Goal: Task Accomplishment & Management: Manage account settings

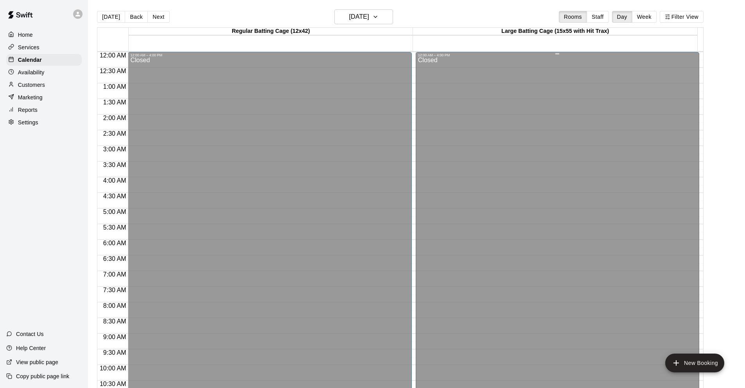
scroll to position [382, 0]
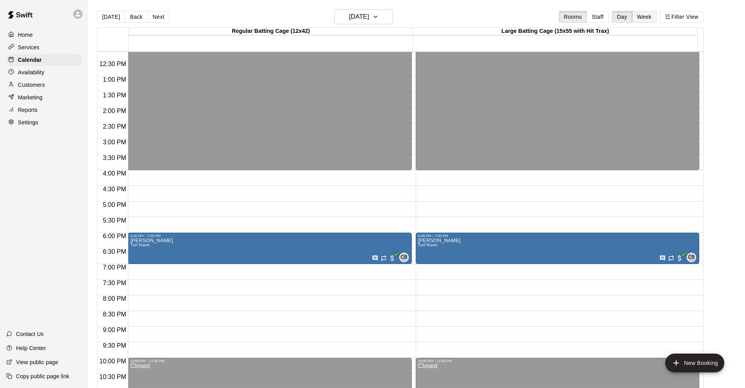
click at [654, 15] on button "Week" at bounding box center [644, 17] width 25 height 12
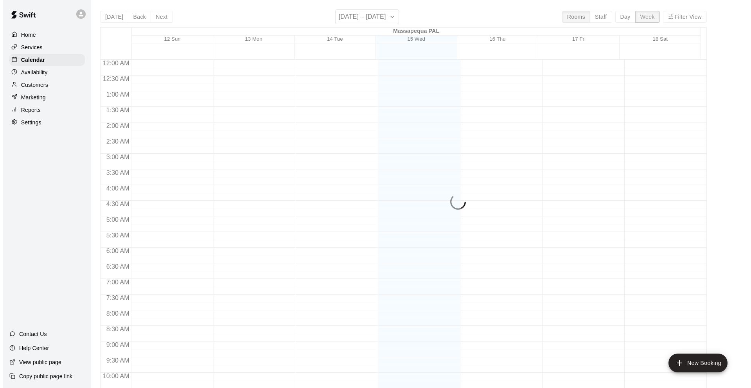
scroll to position [414, 0]
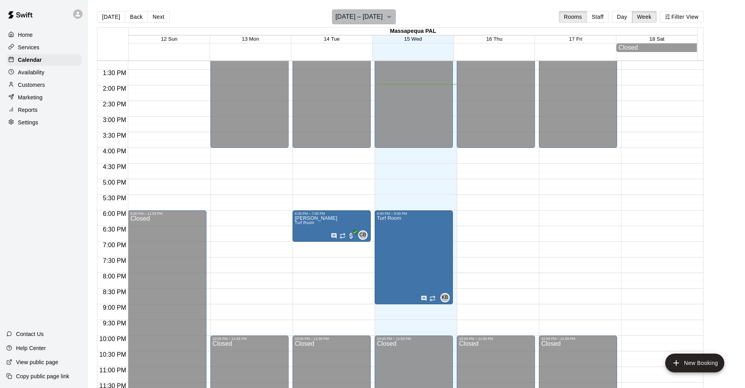
click at [389, 16] on icon "button" at bounding box center [389, 16] width 6 height 9
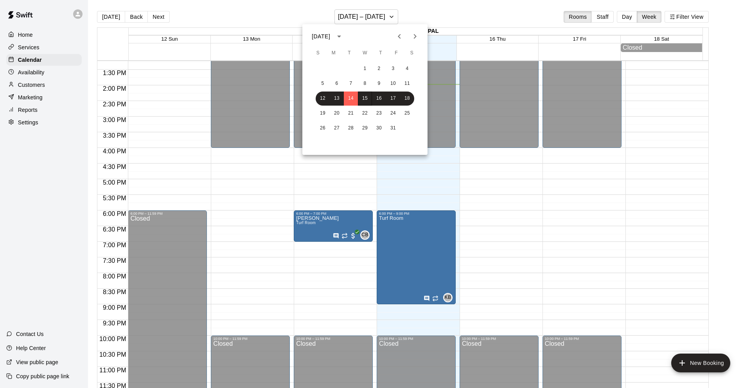
click at [413, 32] on icon "Next month" at bounding box center [414, 36] width 9 height 9
click at [381, 67] on button "1" at bounding box center [379, 69] width 14 height 14
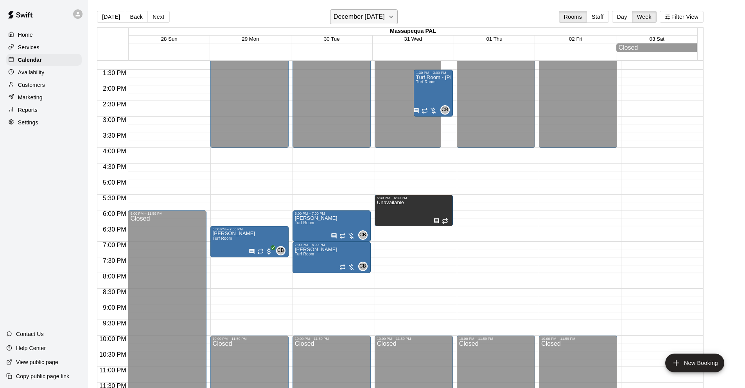
click at [394, 14] on icon "button" at bounding box center [391, 16] width 6 height 9
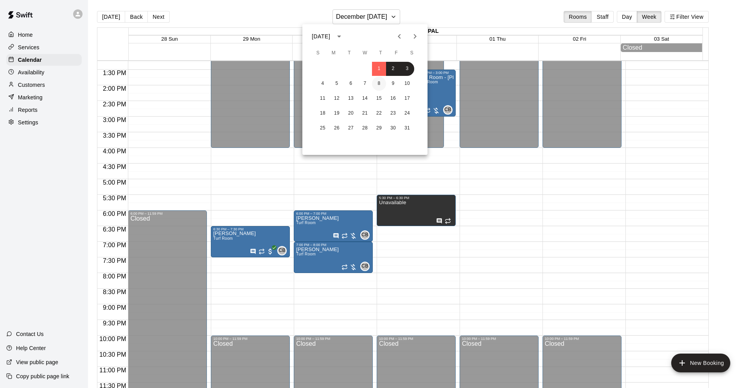
click at [378, 82] on button "8" at bounding box center [379, 84] width 14 height 14
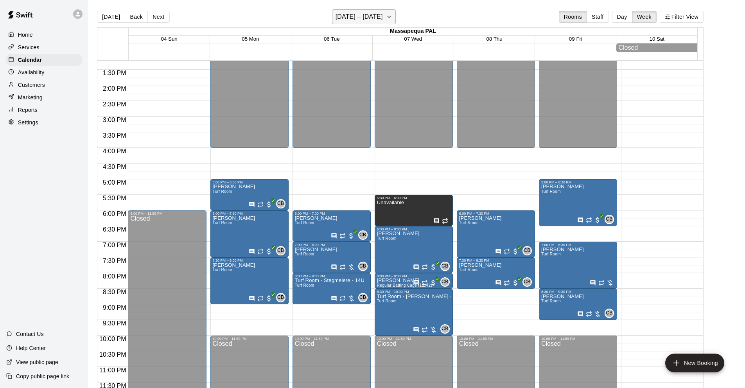
click at [362, 18] on h6 "[DATE] – [DATE]" at bounding box center [358, 16] width 47 height 11
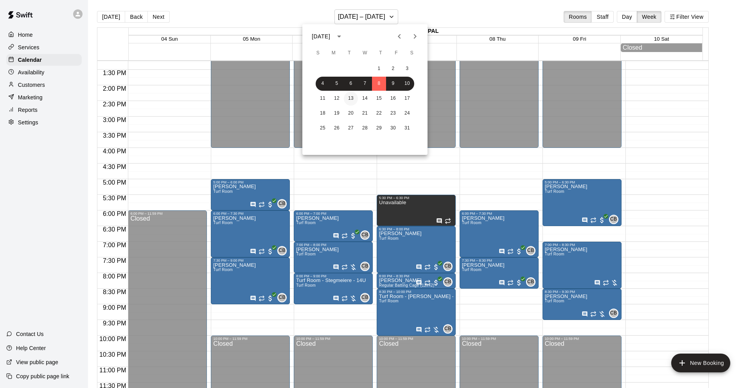
click at [350, 99] on button "13" at bounding box center [351, 98] width 14 height 14
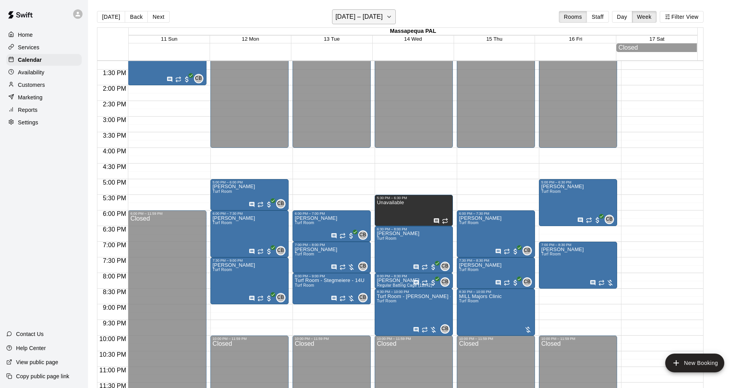
click at [358, 17] on h6 "[DATE] – [DATE]" at bounding box center [358, 16] width 47 height 11
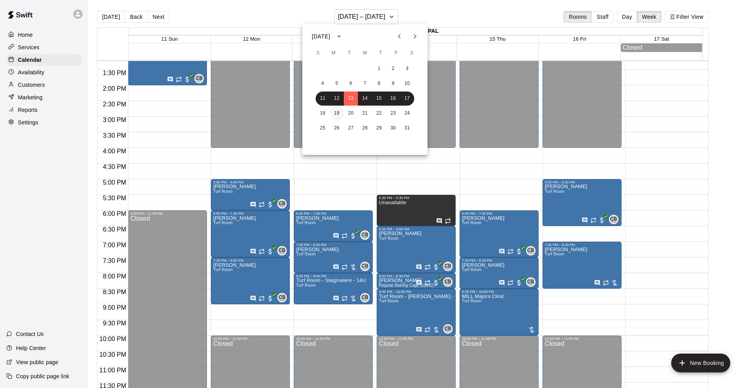
click at [335, 110] on button "19" at bounding box center [337, 113] width 14 height 14
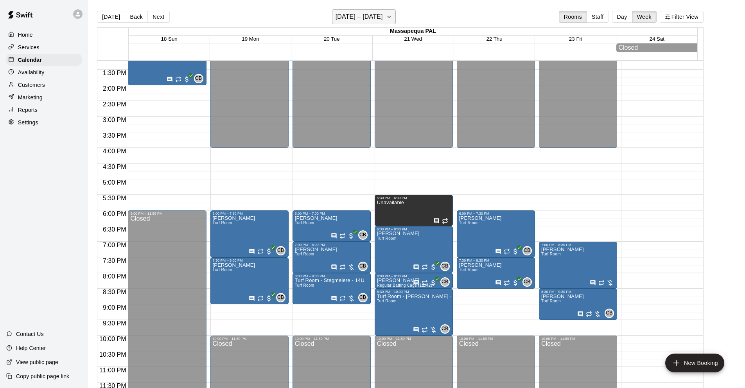
click at [378, 16] on h6 "[DATE] – [DATE]" at bounding box center [358, 16] width 47 height 11
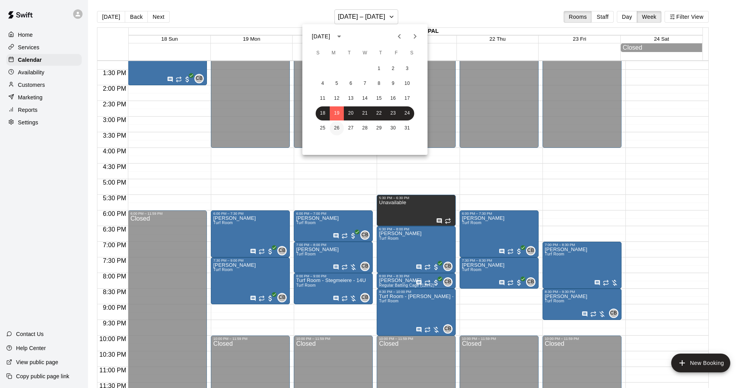
click at [336, 127] on button "26" at bounding box center [337, 128] width 14 height 14
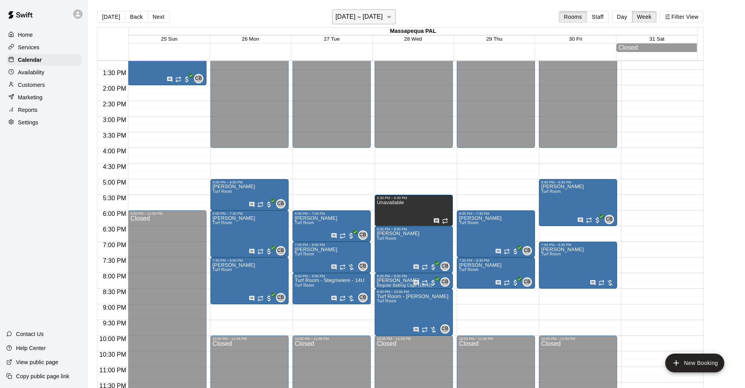
click at [368, 17] on h6 "[DATE] – [DATE]" at bounding box center [358, 16] width 47 height 11
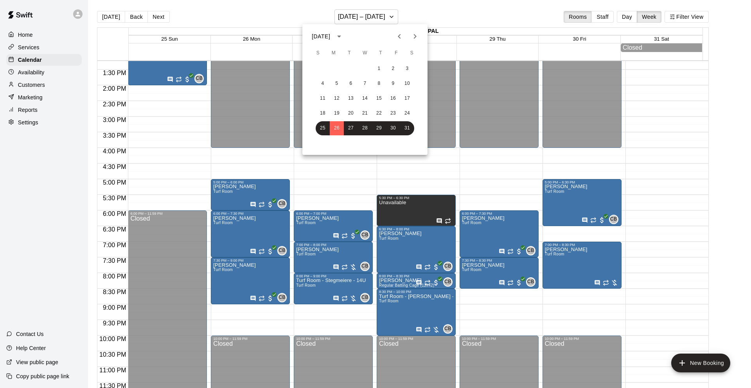
click at [412, 34] on icon "Next month" at bounding box center [414, 36] width 9 height 9
click at [339, 68] on button "2" at bounding box center [337, 69] width 14 height 14
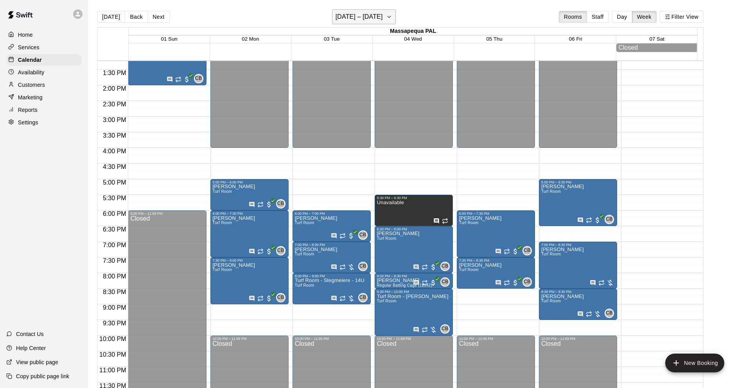
click at [390, 17] on icon "button" at bounding box center [388, 17] width 3 height 2
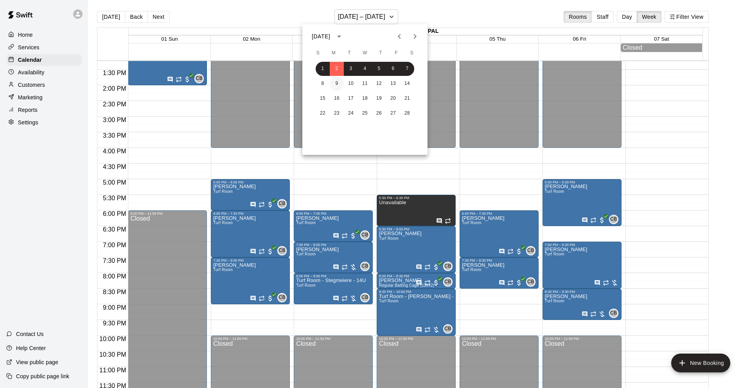
click at [337, 84] on button "9" at bounding box center [337, 84] width 14 height 14
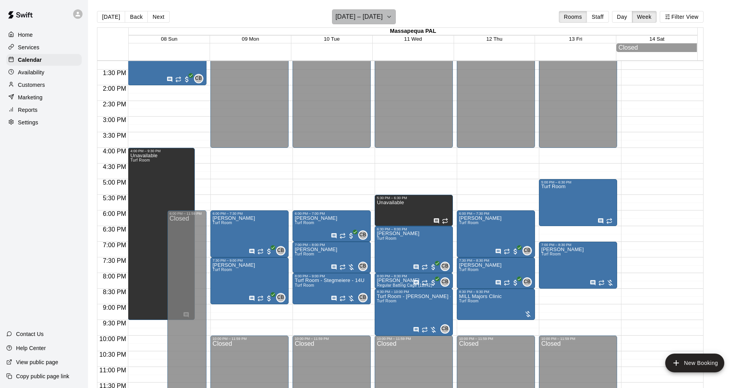
click at [387, 18] on icon "button" at bounding box center [389, 16] width 6 height 9
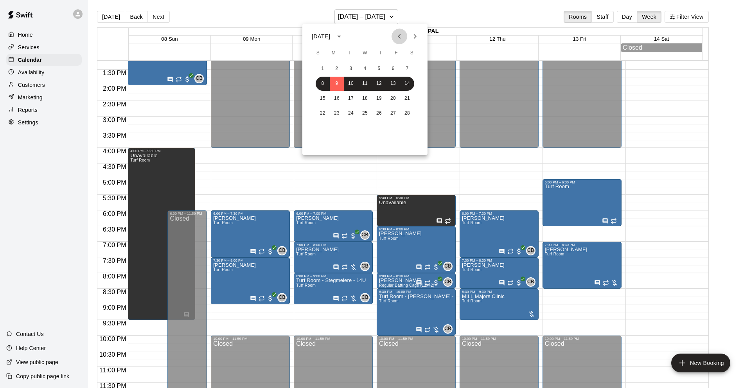
click at [398, 35] on icon "Previous month" at bounding box center [399, 36] width 9 height 9
click at [380, 98] on button "16" at bounding box center [379, 98] width 14 height 14
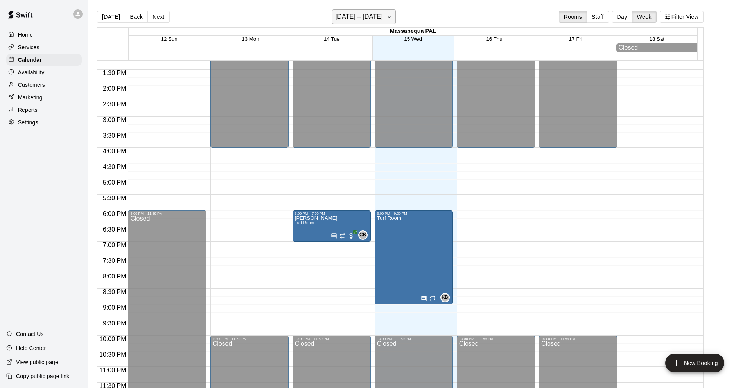
click at [358, 13] on h6 "[DATE] – [DATE]" at bounding box center [358, 16] width 47 height 11
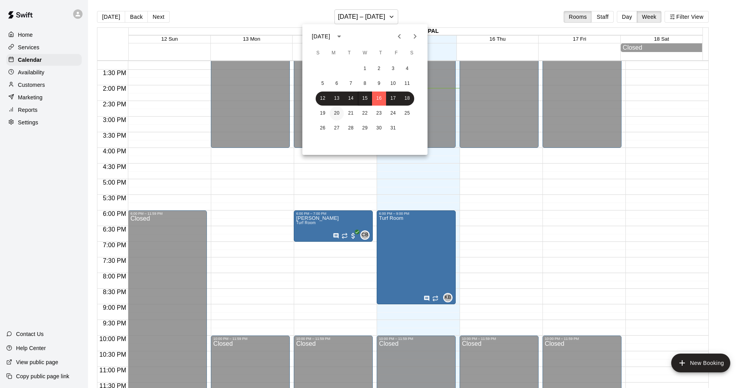
click at [338, 112] on button "20" at bounding box center [337, 113] width 14 height 14
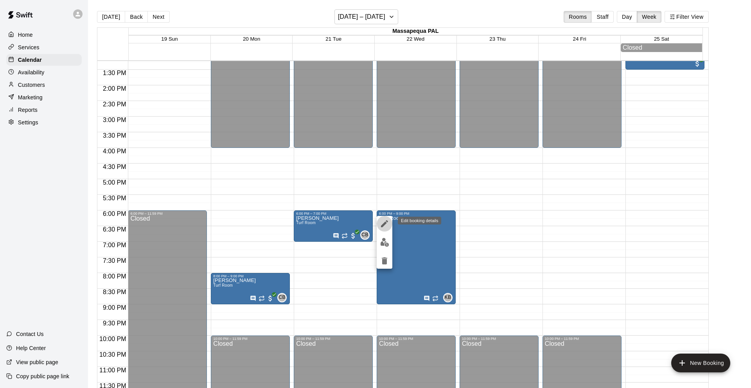
click at [384, 222] on icon "edit" at bounding box center [384, 223] width 9 height 9
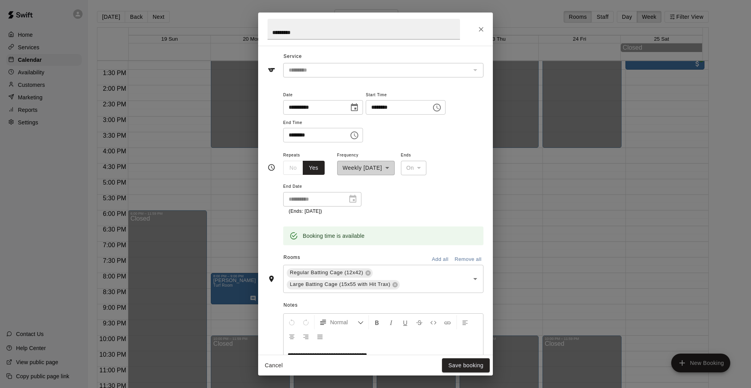
scroll to position [160, 0]
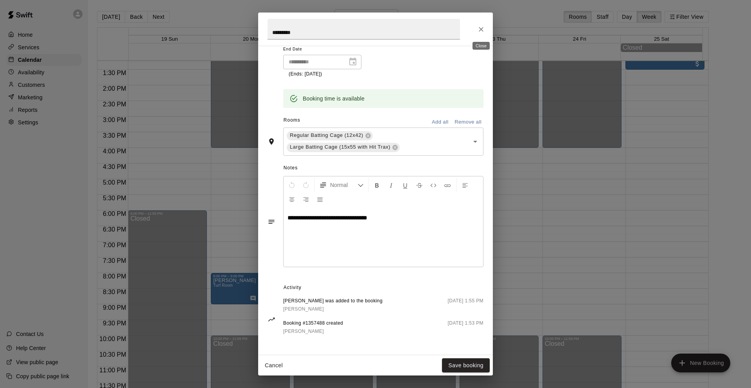
click at [481, 29] on icon "Close" at bounding box center [481, 29] width 5 height 5
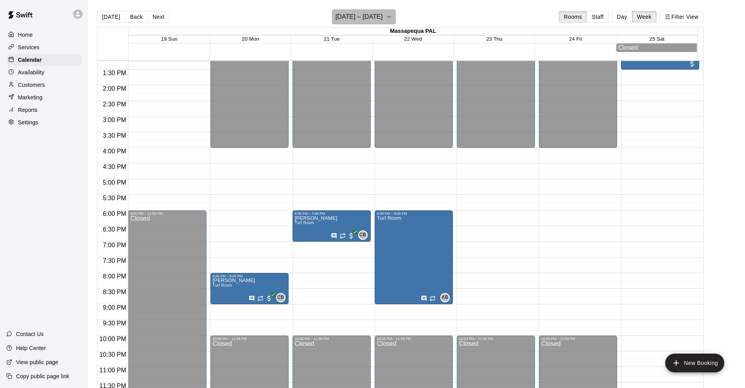
click at [373, 14] on h6 "[DATE] – [DATE]" at bounding box center [358, 16] width 47 height 11
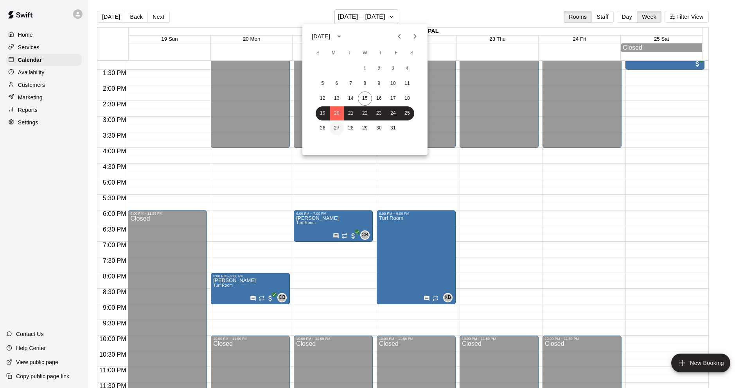
click at [339, 127] on button "27" at bounding box center [337, 128] width 14 height 14
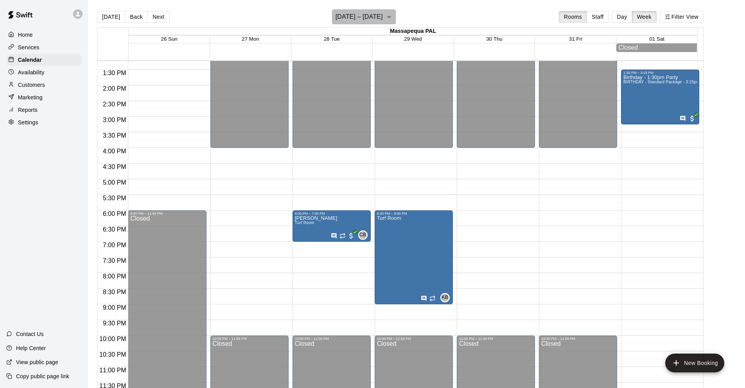
click at [335, 15] on h6 "[DATE] – [DATE]" at bounding box center [358, 16] width 47 height 11
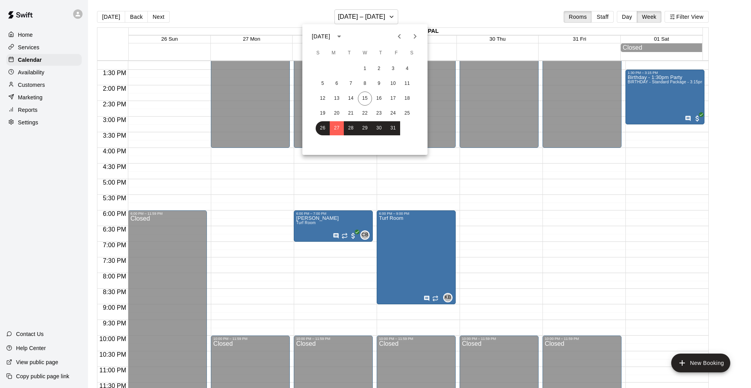
click at [414, 35] on icon "Next month" at bounding box center [414, 36] width 9 height 9
click at [338, 83] on button "3" at bounding box center [337, 84] width 14 height 14
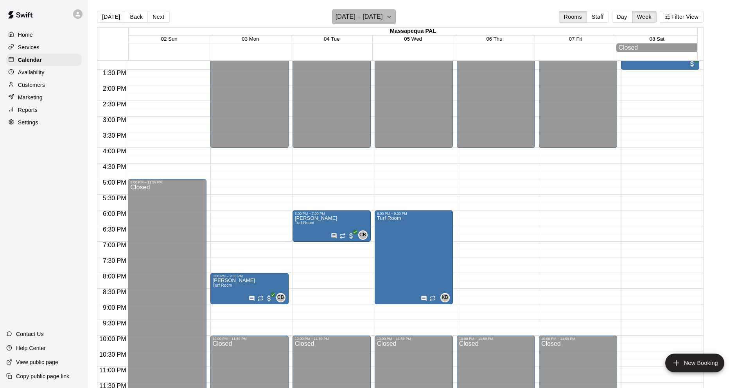
click at [358, 17] on h6 "[DATE] – [DATE]" at bounding box center [358, 16] width 47 height 11
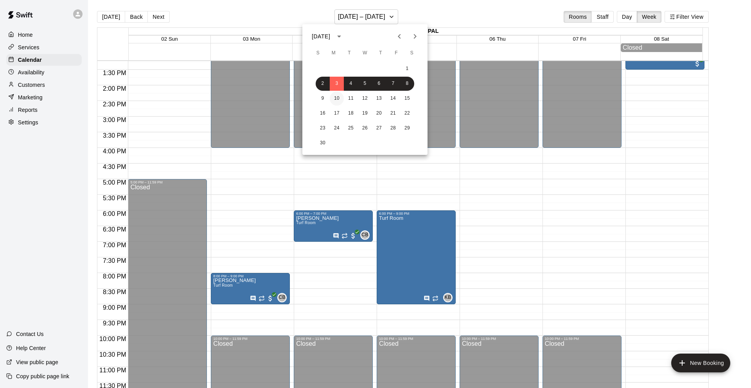
click at [337, 99] on button "10" at bounding box center [337, 98] width 14 height 14
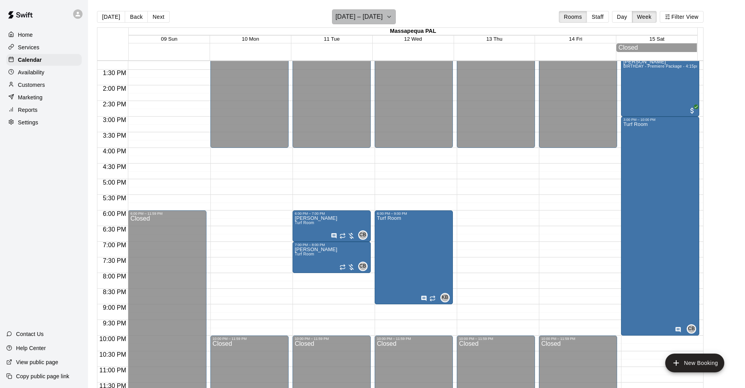
click at [352, 17] on h6 "[DATE] – [DATE]" at bounding box center [358, 16] width 47 height 11
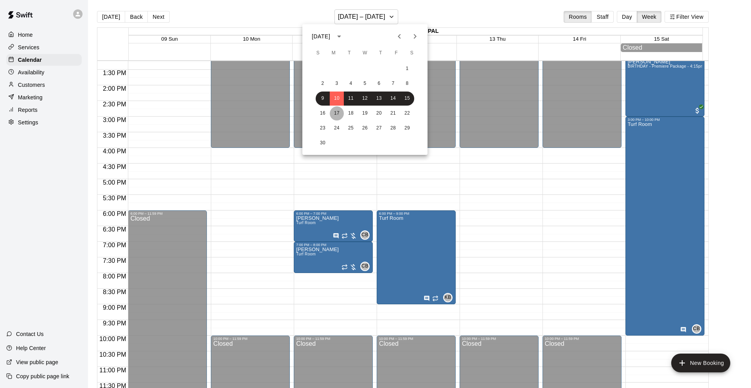
click at [335, 111] on button "17" at bounding box center [337, 113] width 14 height 14
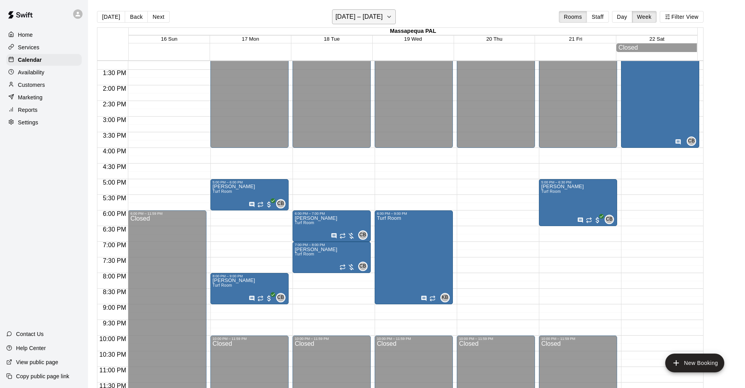
click at [346, 16] on h6 "[DATE] – [DATE]" at bounding box center [358, 16] width 47 height 11
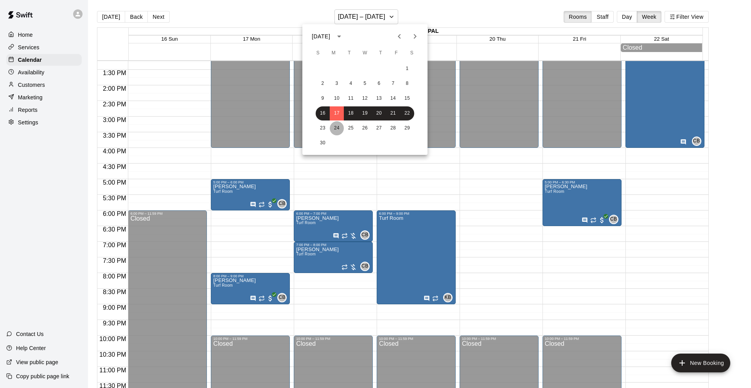
click at [337, 124] on button "24" at bounding box center [337, 128] width 14 height 14
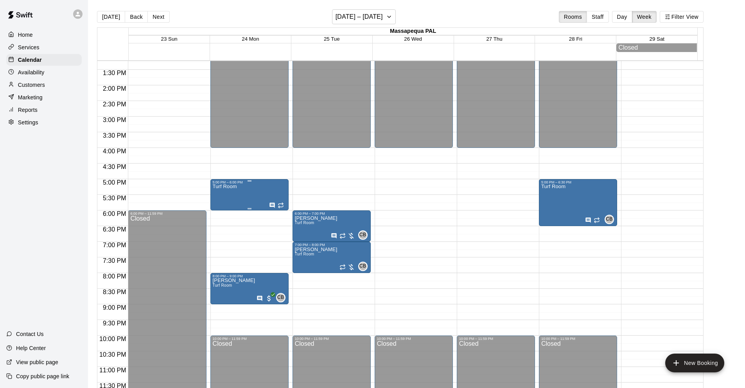
click at [246, 188] on div "Turf Room" at bounding box center [250, 378] width 74 height 388
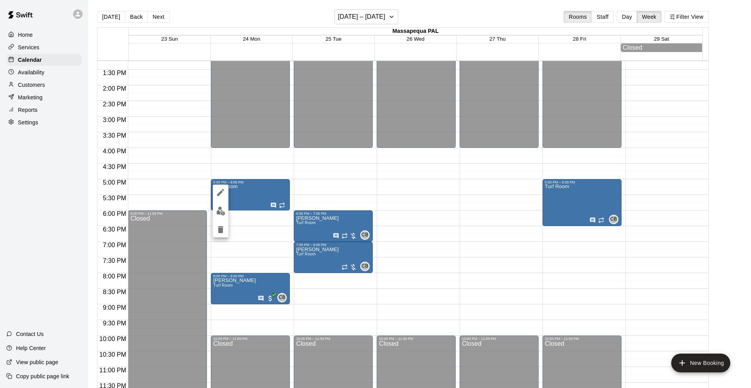
click at [219, 192] on icon "edit" at bounding box center [220, 192] width 9 height 9
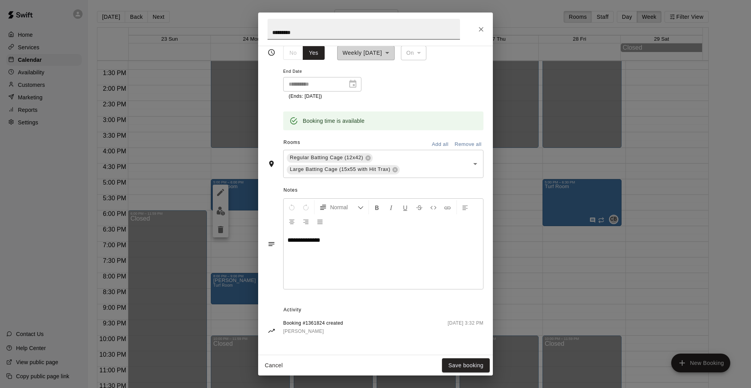
scroll to position [0, 0]
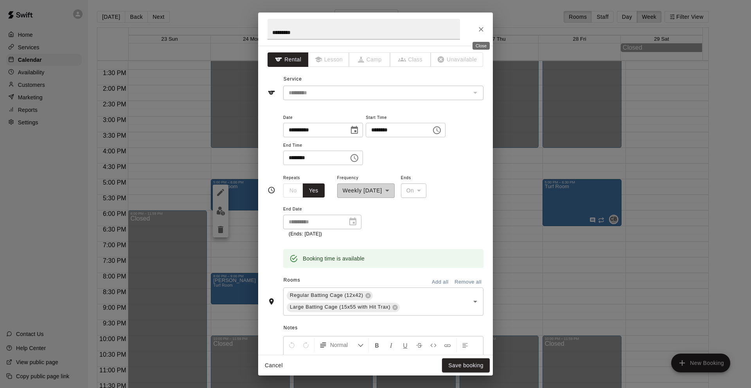
click at [481, 29] on icon "Close" at bounding box center [481, 29] width 5 height 5
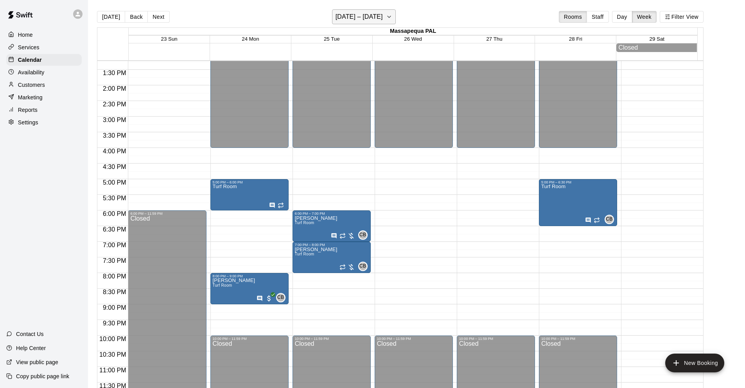
click at [378, 19] on h6 "[DATE] – [DATE]" at bounding box center [358, 16] width 47 height 11
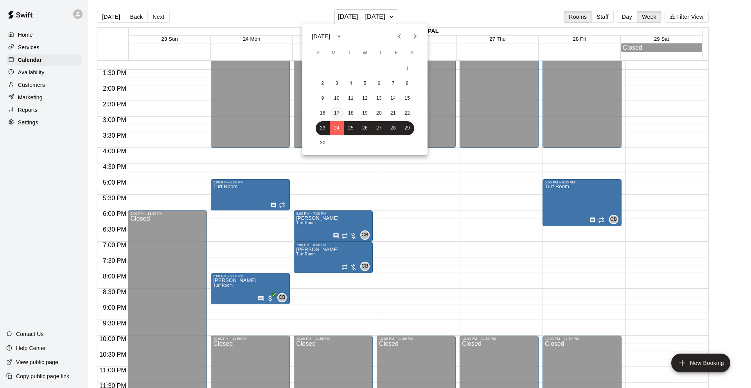
click at [336, 111] on button "17" at bounding box center [337, 113] width 14 height 14
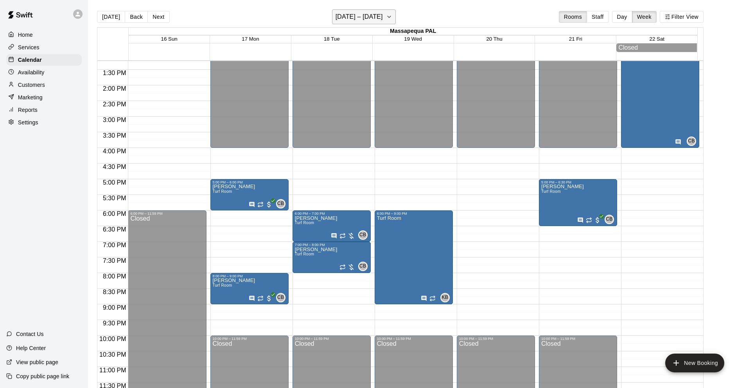
click at [359, 14] on h6 "[DATE] – [DATE]" at bounding box center [358, 16] width 47 height 11
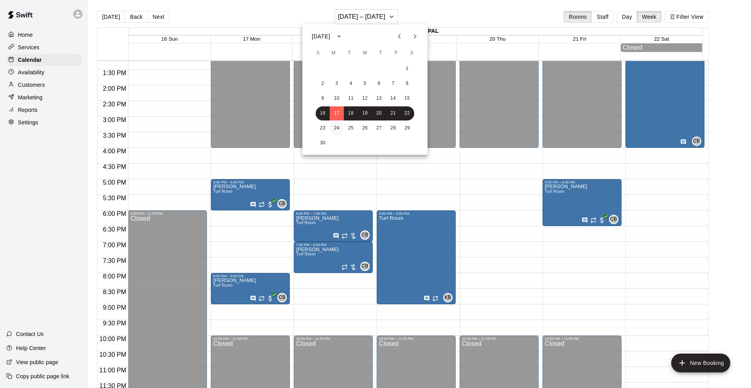
click at [339, 127] on button "24" at bounding box center [337, 128] width 14 height 14
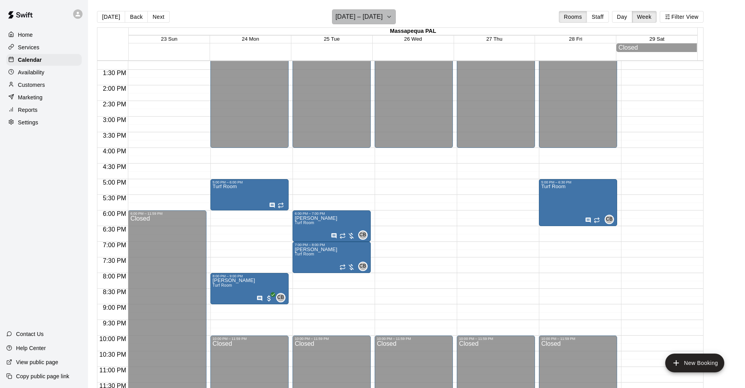
click at [392, 16] on icon "button" at bounding box center [389, 16] width 6 height 9
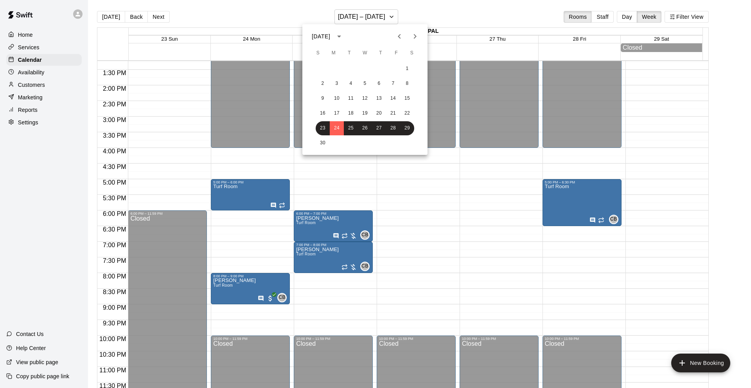
click at [415, 35] on icon "Next month" at bounding box center [415, 36] width 3 height 5
click at [337, 65] on button "1" at bounding box center [337, 69] width 14 height 14
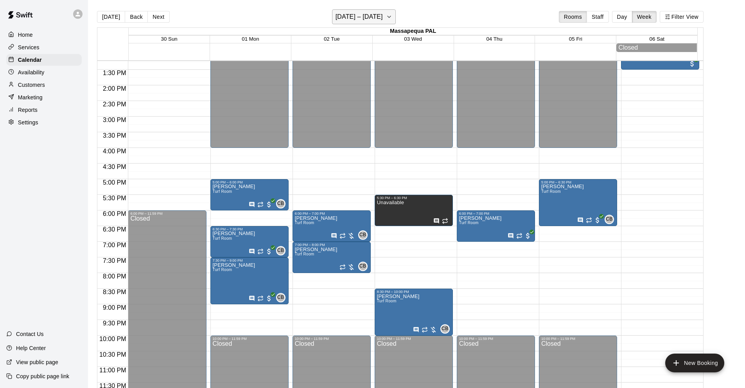
click at [396, 13] on button "[DATE] – [DATE]" at bounding box center [364, 16] width 64 height 15
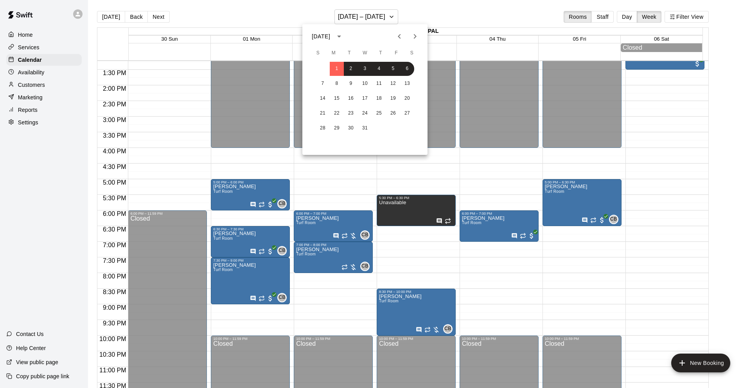
click at [398, 36] on icon "Previous month" at bounding box center [399, 36] width 9 height 9
click at [338, 127] on button "24" at bounding box center [337, 128] width 14 height 14
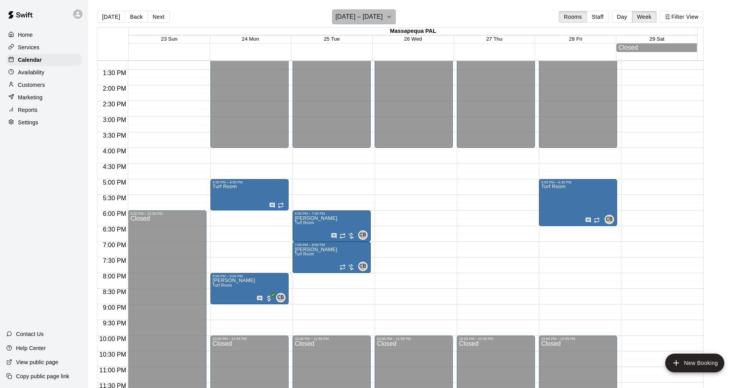
click at [368, 16] on h6 "[DATE] – [DATE]" at bounding box center [358, 16] width 47 height 11
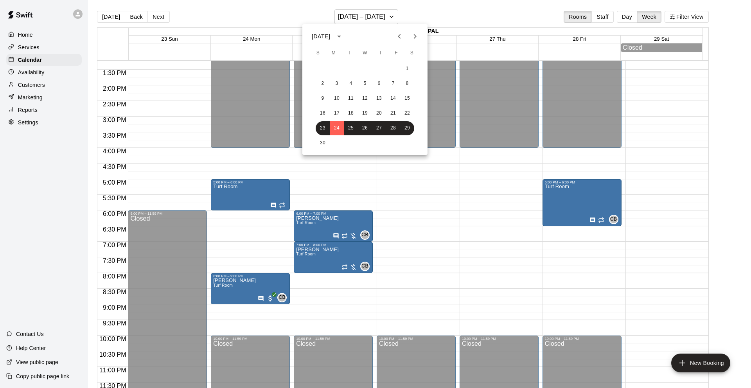
click at [361, 15] on div at bounding box center [375, 194] width 751 height 388
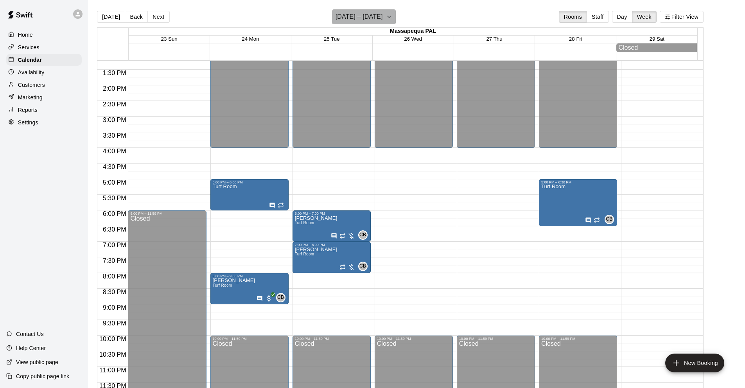
click at [361, 15] on h6 "[DATE] – [DATE]" at bounding box center [358, 16] width 47 height 11
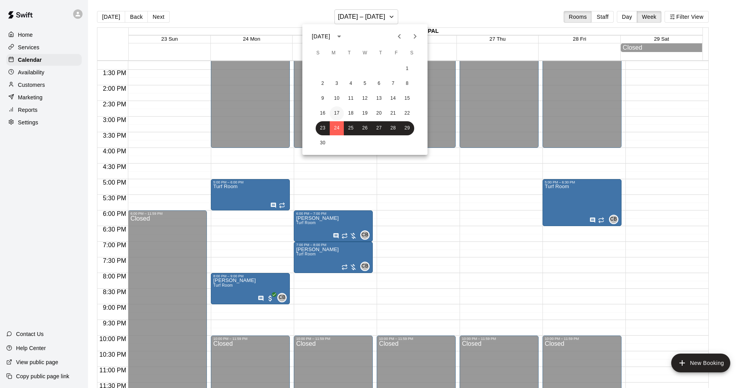
click at [334, 113] on button "17" at bounding box center [337, 113] width 14 height 14
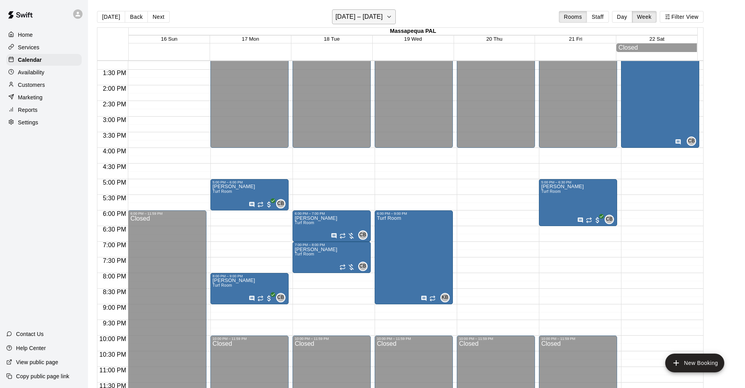
click at [349, 19] on h6 "[DATE] – [DATE]" at bounding box center [358, 16] width 47 height 11
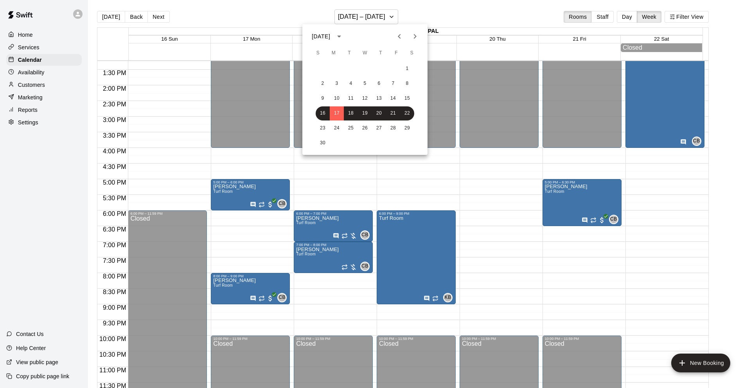
click at [413, 33] on icon "Next month" at bounding box center [414, 36] width 9 height 9
click at [337, 67] on button "1" at bounding box center [337, 69] width 14 height 14
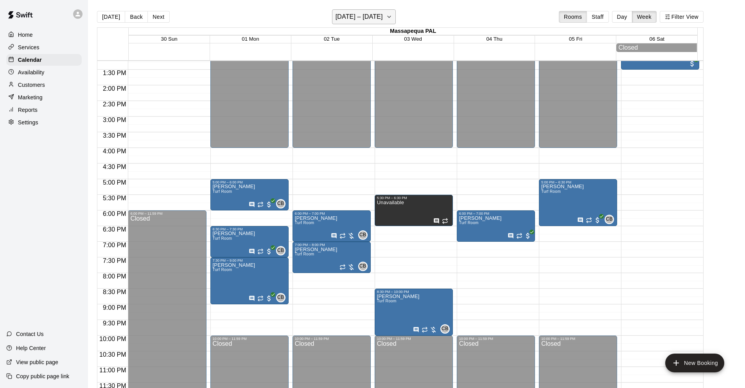
click at [374, 20] on h6 "[DATE] – [DATE]" at bounding box center [358, 16] width 47 height 11
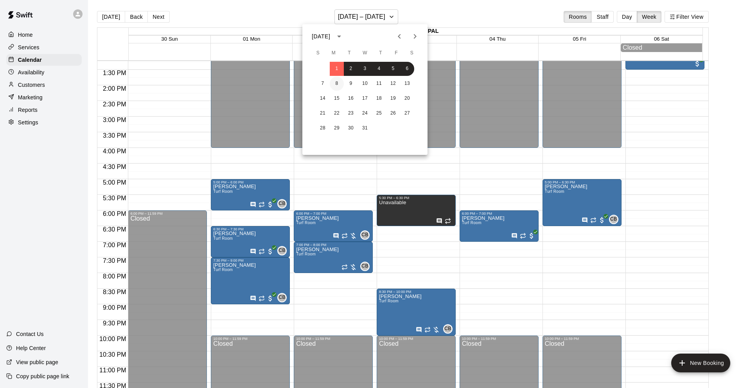
click at [336, 81] on button "8" at bounding box center [337, 84] width 14 height 14
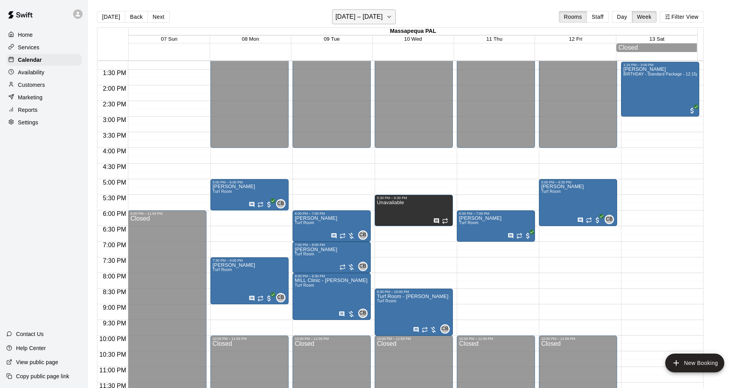
click at [355, 14] on h6 "[DATE] – [DATE]" at bounding box center [358, 16] width 47 height 11
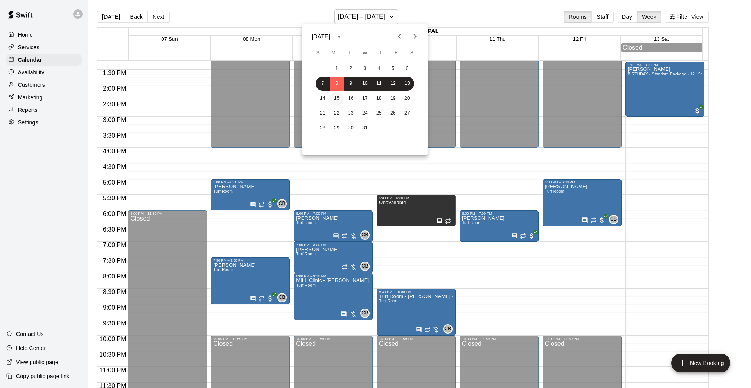
click at [339, 99] on button "15" at bounding box center [337, 98] width 14 height 14
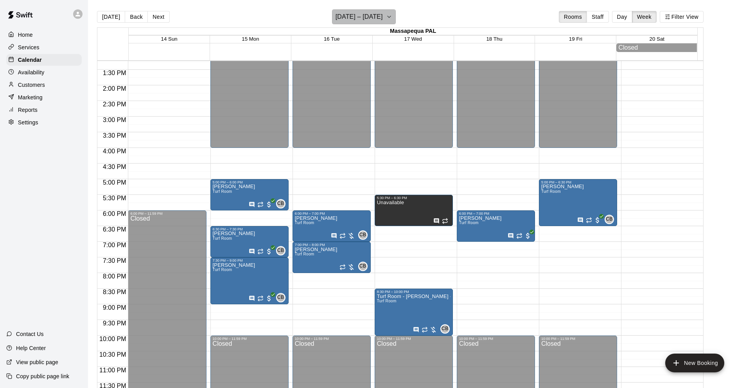
click at [359, 17] on h6 "[DATE] – [DATE]" at bounding box center [358, 16] width 47 height 11
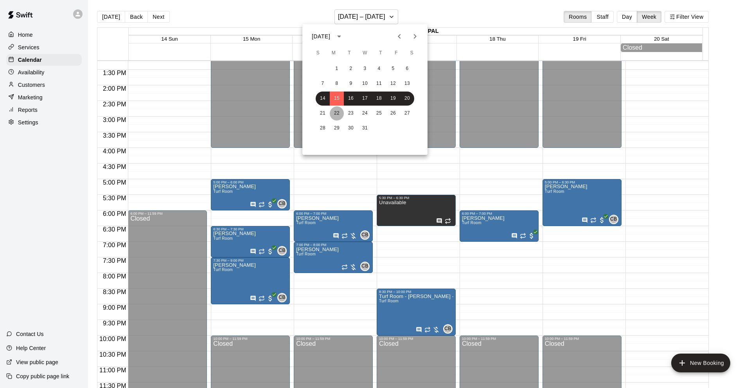
click at [337, 112] on button "22" at bounding box center [337, 113] width 14 height 14
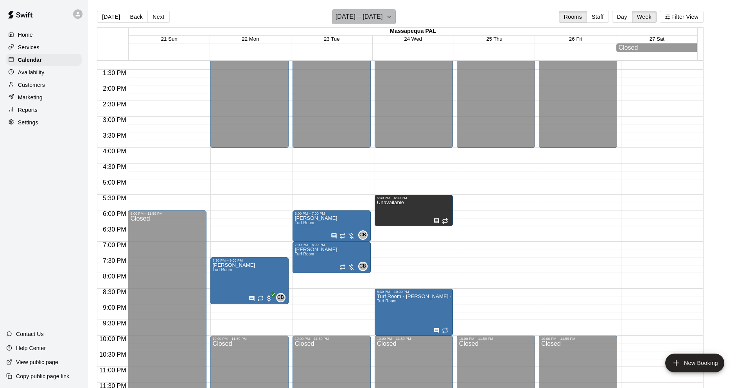
click at [359, 14] on h6 "[DATE] – [DATE]" at bounding box center [358, 16] width 47 height 11
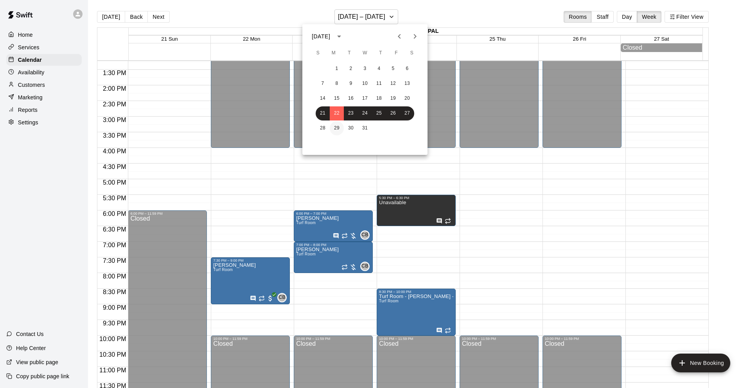
click at [338, 126] on button "29" at bounding box center [337, 128] width 14 height 14
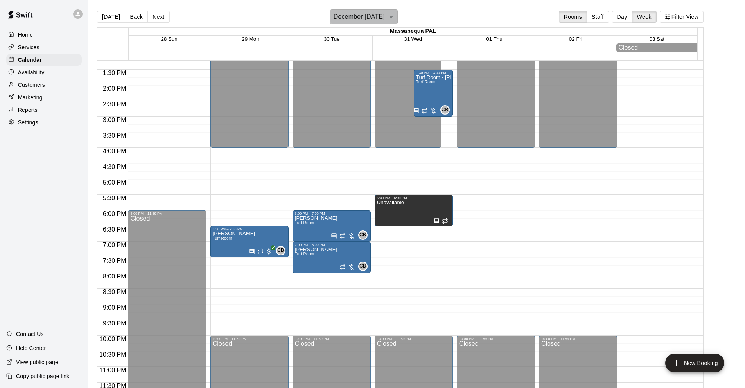
click at [348, 16] on h6 "December [DATE]" at bounding box center [359, 16] width 51 height 11
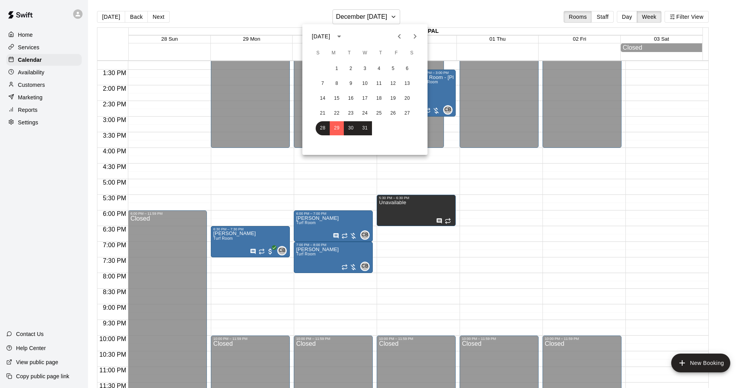
click at [411, 33] on icon "Next month" at bounding box center [414, 36] width 9 height 9
click at [339, 82] on button "5" at bounding box center [337, 84] width 14 height 14
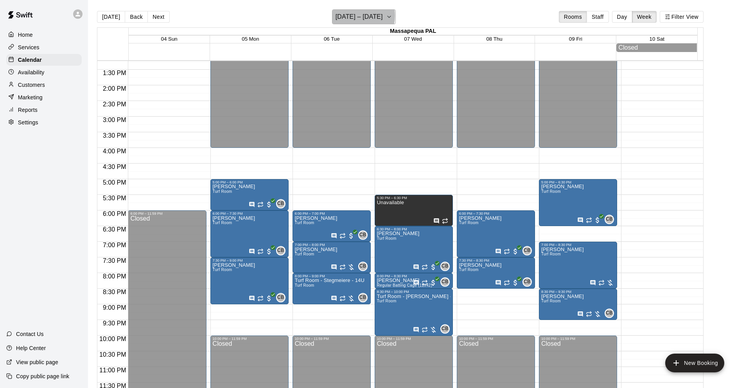
click at [354, 16] on h6 "[DATE] – [DATE]" at bounding box center [358, 16] width 47 height 11
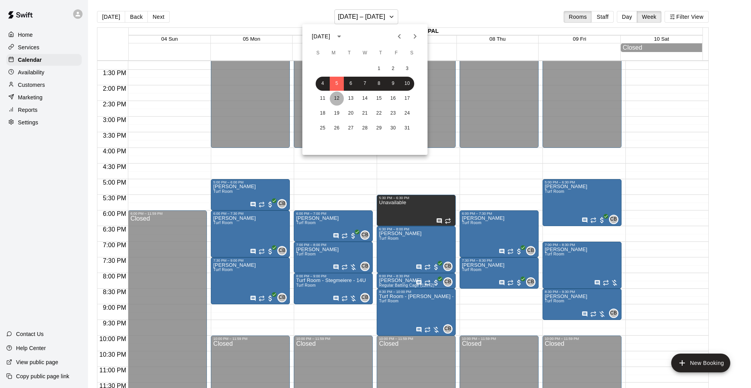
click at [339, 95] on button "12" at bounding box center [337, 98] width 14 height 14
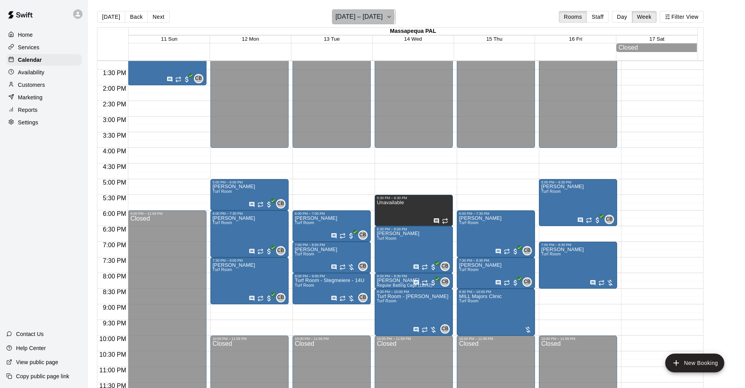
click at [364, 16] on h6 "[DATE] – [DATE]" at bounding box center [358, 16] width 47 height 11
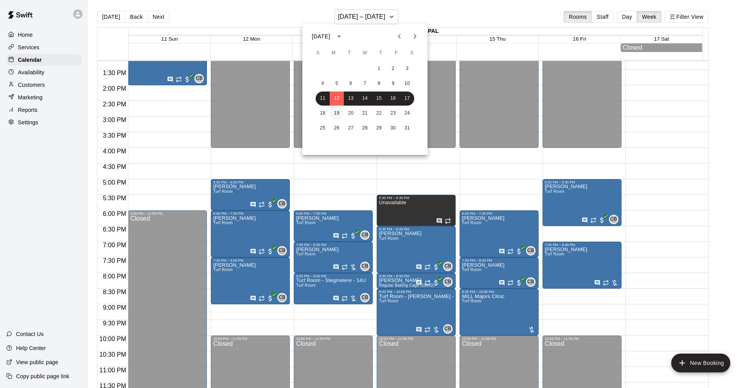
click at [337, 111] on button "19" at bounding box center [337, 113] width 14 height 14
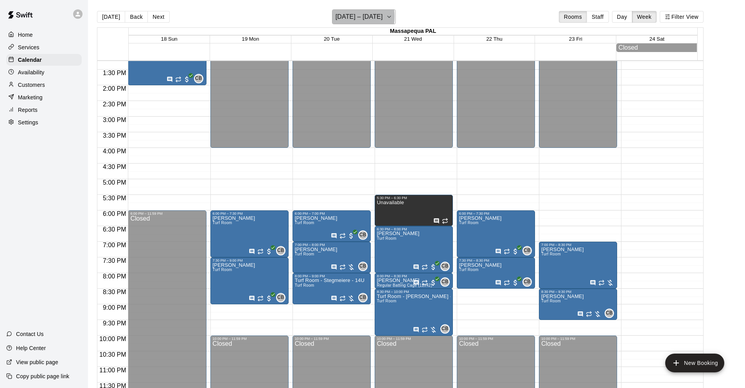
click at [345, 16] on h6 "[DATE] – [DATE]" at bounding box center [358, 16] width 47 height 11
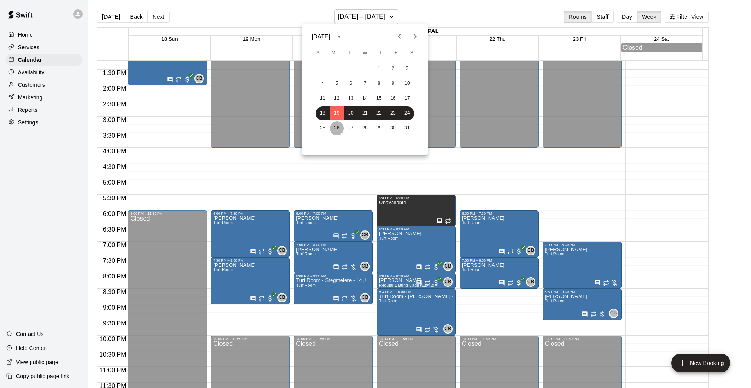
click at [337, 126] on button "26" at bounding box center [337, 128] width 14 height 14
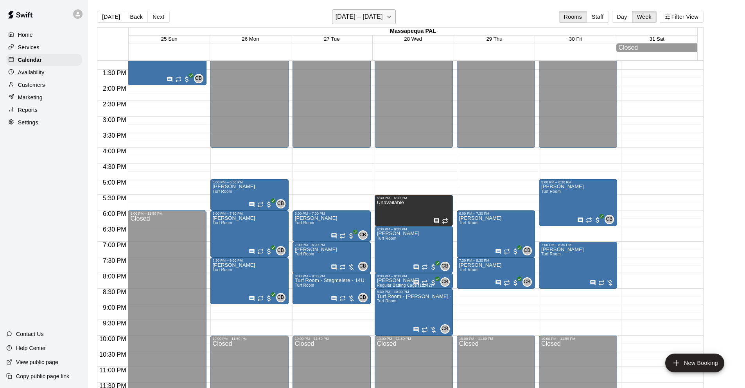
click at [366, 18] on h6 "[DATE] – [DATE]" at bounding box center [358, 16] width 47 height 11
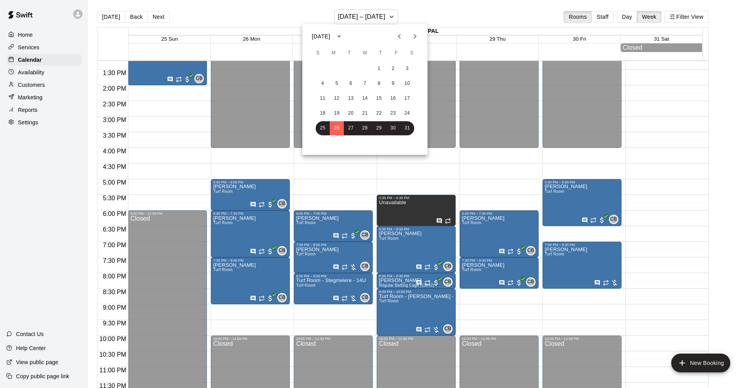
click at [414, 37] on icon "Next month" at bounding box center [414, 36] width 9 height 9
click at [339, 66] on button "2" at bounding box center [337, 69] width 14 height 14
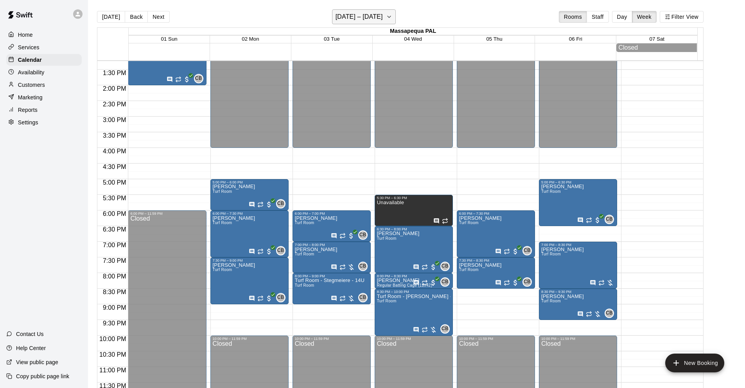
click at [347, 15] on h6 "[DATE] – [DATE]" at bounding box center [358, 16] width 47 height 11
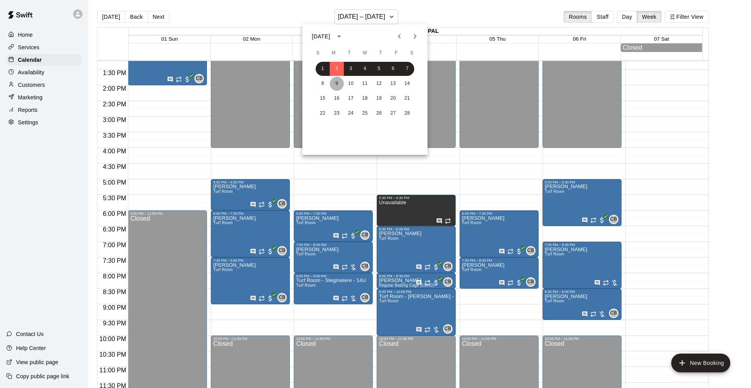
click at [339, 83] on button "9" at bounding box center [337, 84] width 14 height 14
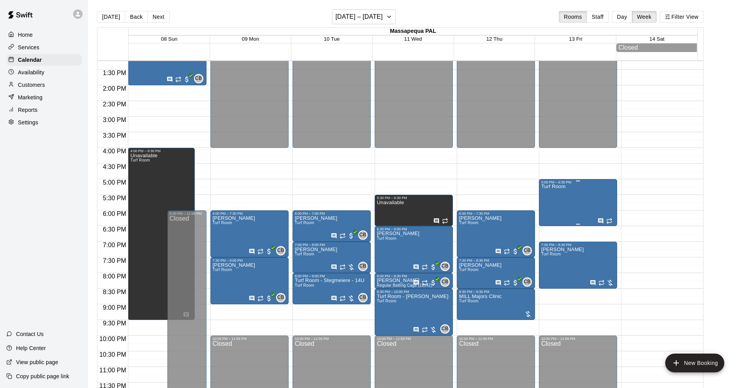
click at [566, 200] on div "Turf Room" at bounding box center [578, 378] width 74 height 388
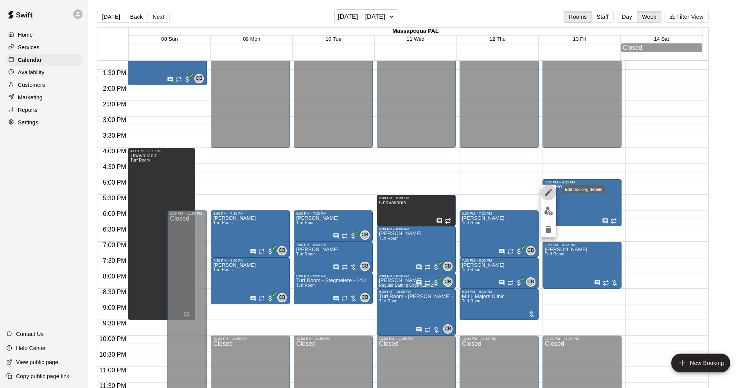
click at [544, 192] on icon "edit" at bounding box center [547, 192] width 9 height 9
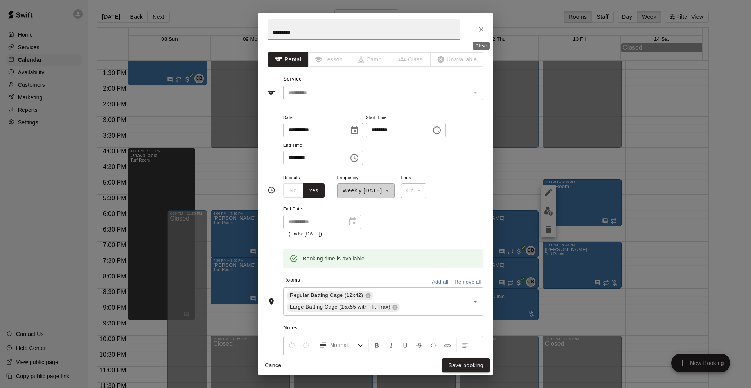
click at [481, 29] on icon "Close" at bounding box center [481, 29] width 5 height 5
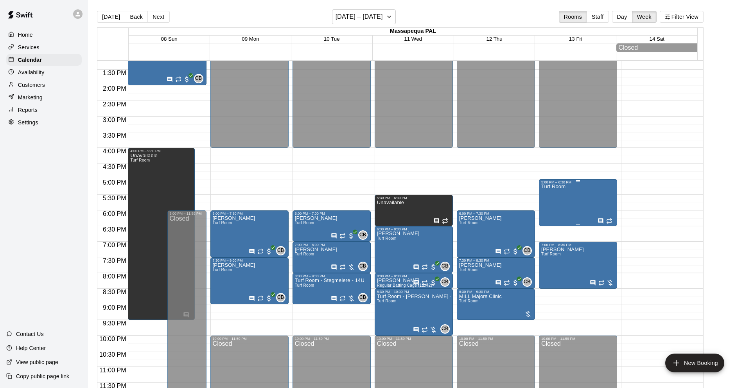
click at [574, 196] on div "Turf Room" at bounding box center [578, 378] width 74 height 388
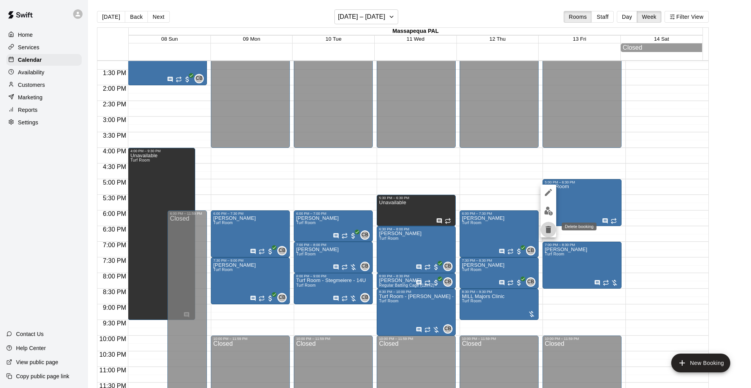
click at [549, 231] on icon "delete" at bounding box center [547, 229] width 5 height 7
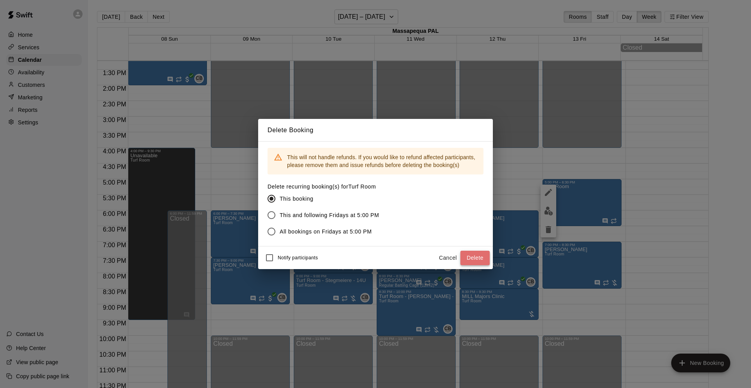
click at [478, 258] on button "Delete" at bounding box center [474, 258] width 29 height 14
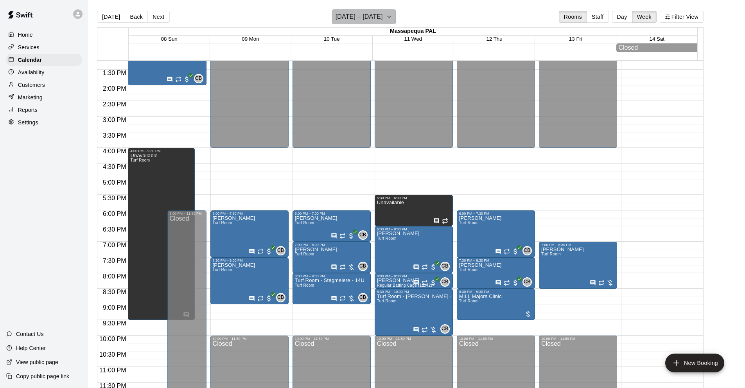
click at [386, 15] on button "[DATE] – [DATE]" at bounding box center [364, 16] width 64 height 15
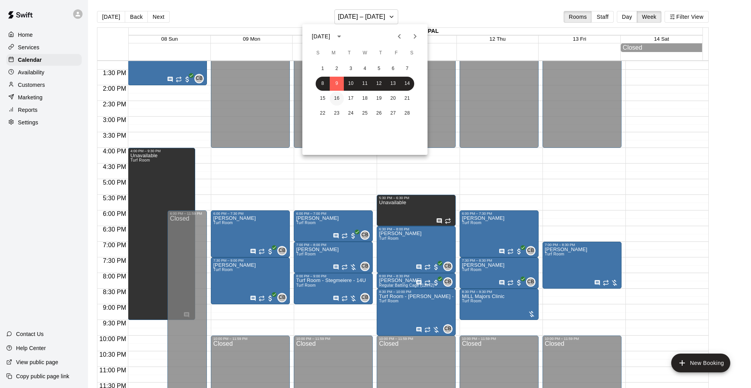
click at [337, 98] on button "16" at bounding box center [337, 98] width 14 height 14
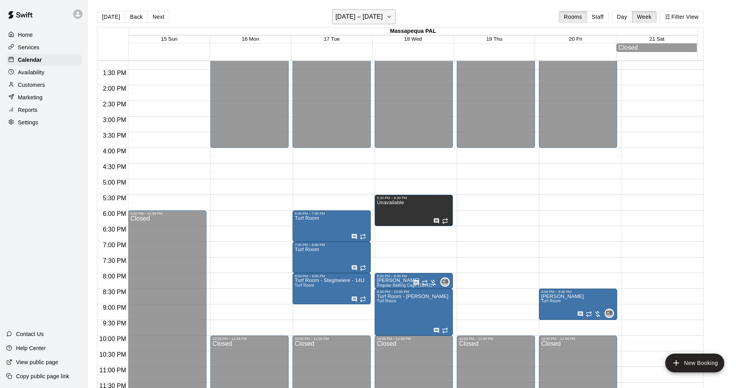
click at [358, 17] on h6 "[DATE] – [DATE]" at bounding box center [358, 16] width 47 height 11
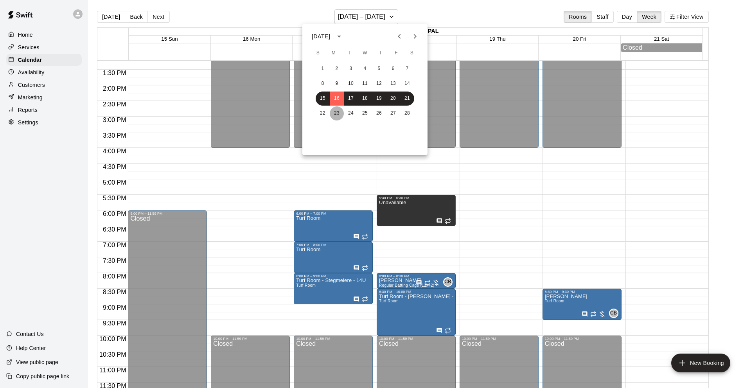
click at [334, 111] on button "23" at bounding box center [337, 113] width 14 height 14
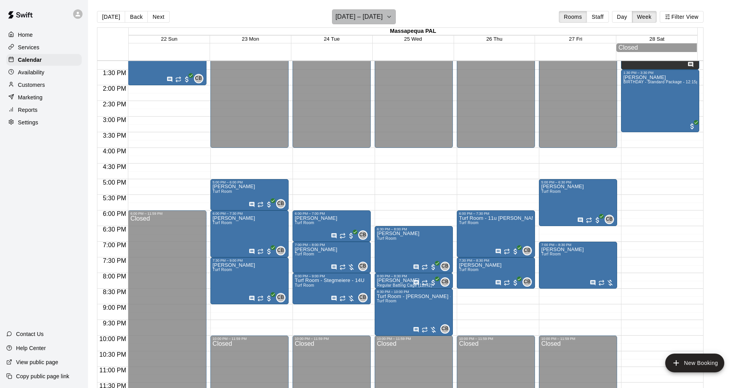
click at [352, 15] on h6 "[DATE] – [DATE]" at bounding box center [358, 16] width 47 height 11
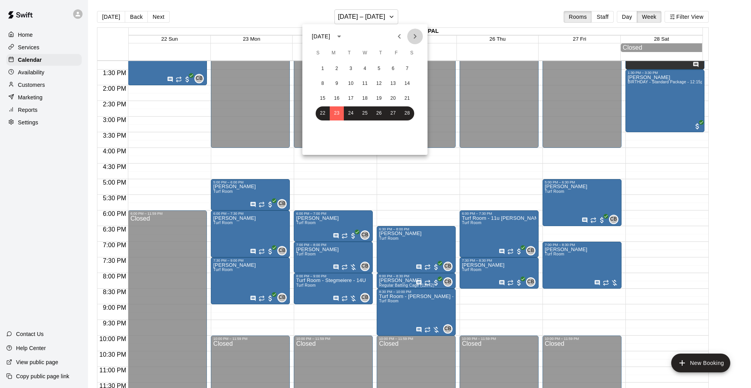
click at [412, 36] on icon "Next month" at bounding box center [414, 36] width 9 height 9
click at [339, 69] on button "2" at bounding box center [337, 69] width 14 height 14
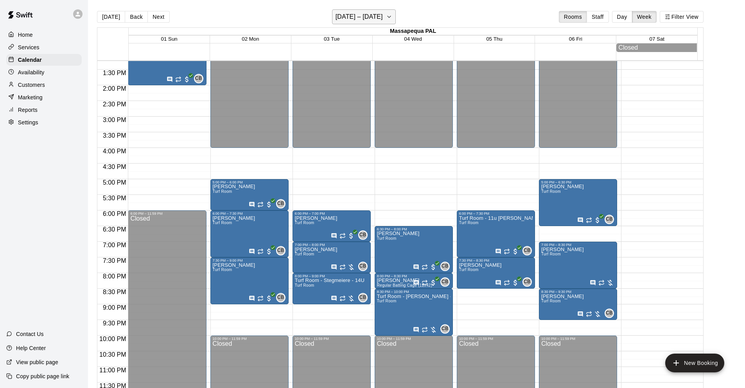
click at [352, 18] on h6 "[DATE] – [DATE]" at bounding box center [358, 16] width 47 height 11
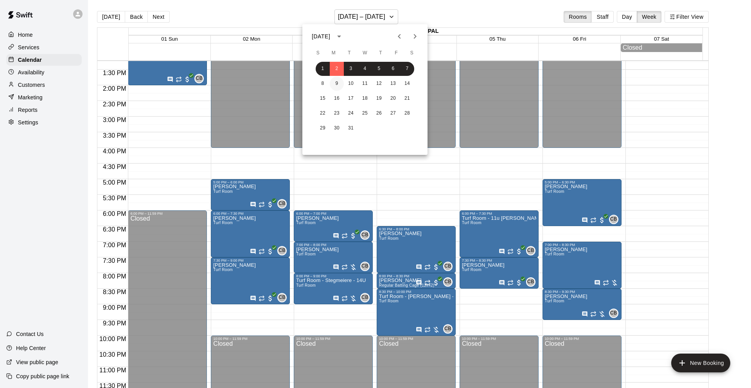
click at [338, 83] on button "9" at bounding box center [337, 84] width 14 height 14
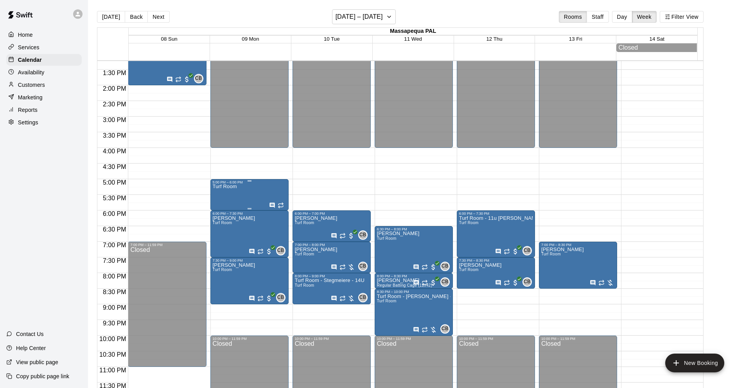
click at [247, 191] on div "Turf Room" at bounding box center [250, 378] width 74 height 388
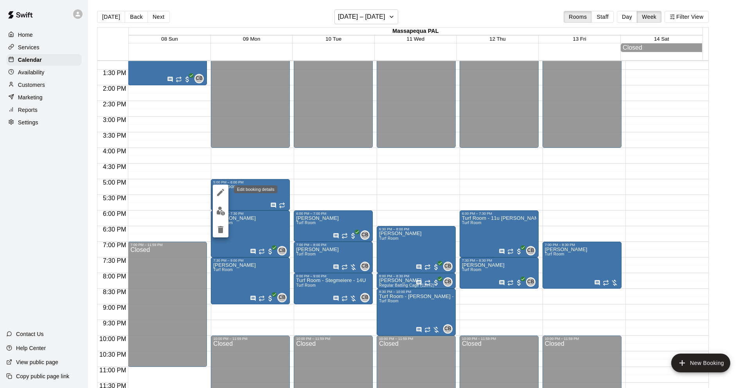
click at [220, 193] on icon "edit" at bounding box center [220, 192] width 7 height 7
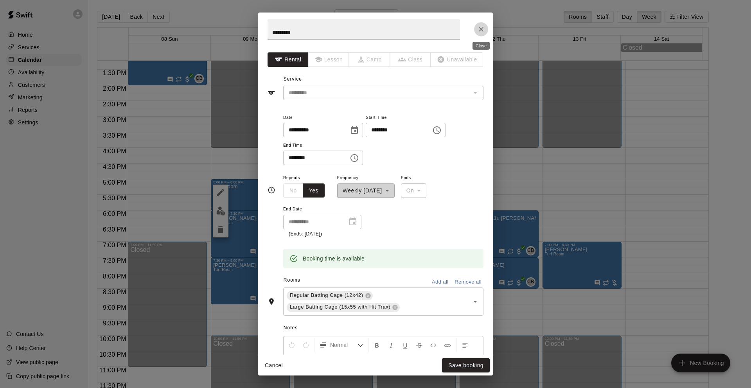
click at [482, 29] on icon "Close" at bounding box center [481, 29] width 8 height 8
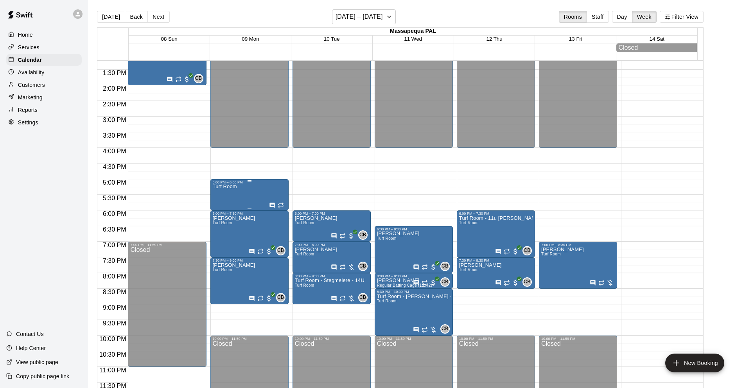
click at [255, 189] on div "Turf Room" at bounding box center [250, 378] width 74 height 388
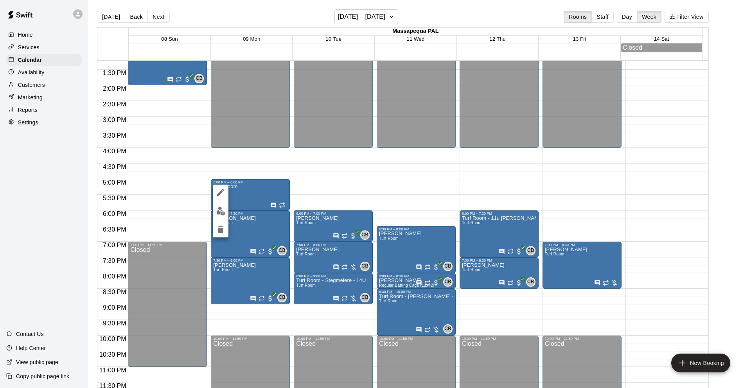
click at [222, 228] on icon "delete" at bounding box center [220, 229] width 5 height 7
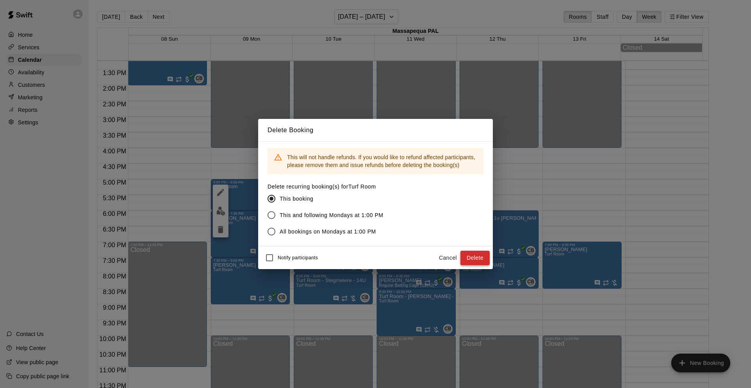
click at [472, 255] on button "Delete" at bounding box center [474, 258] width 29 height 14
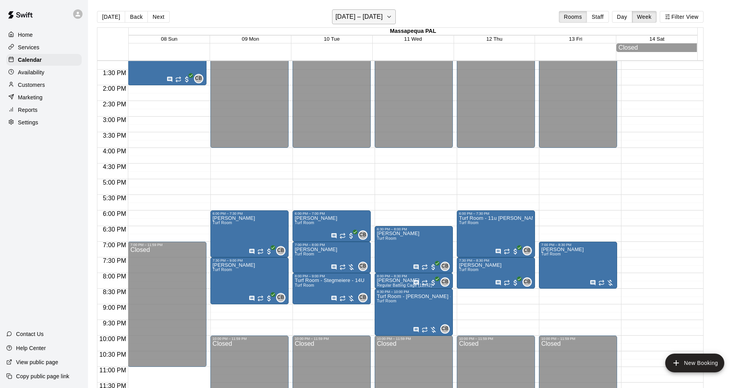
click at [379, 18] on h6 "[DATE] – [DATE]" at bounding box center [358, 16] width 47 height 11
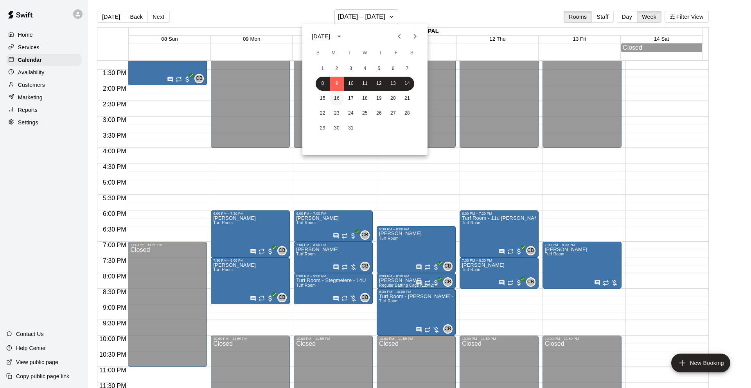
click at [337, 96] on button "16" at bounding box center [337, 98] width 14 height 14
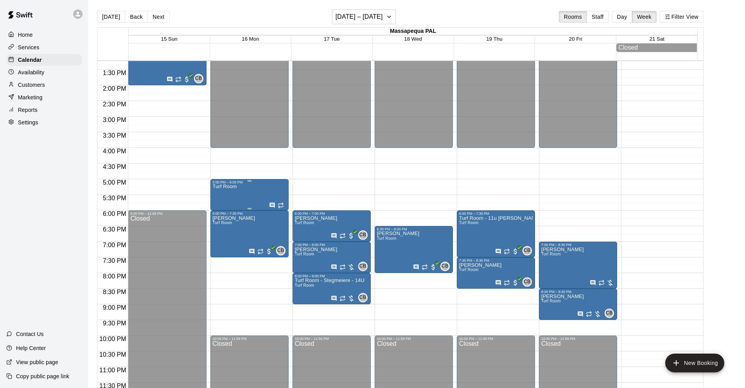
click at [246, 190] on div "Turf Room" at bounding box center [250, 378] width 74 height 388
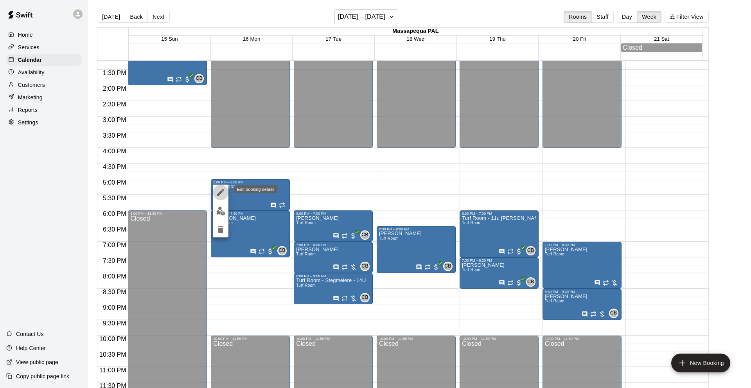
click at [221, 191] on icon "edit" at bounding box center [220, 192] width 7 height 7
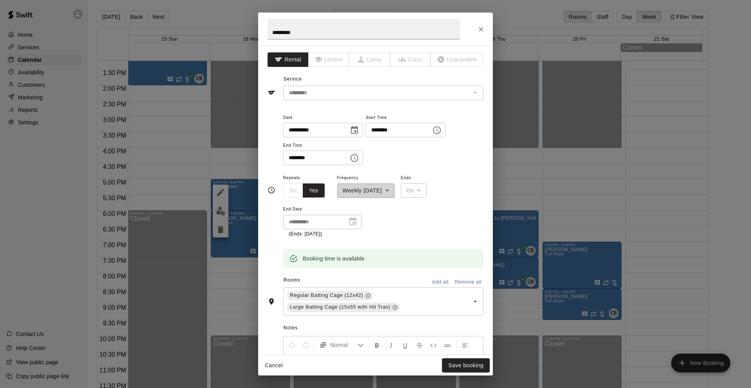
click at [482, 27] on icon "Close" at bounding box center [481, 29] width 5 height 5
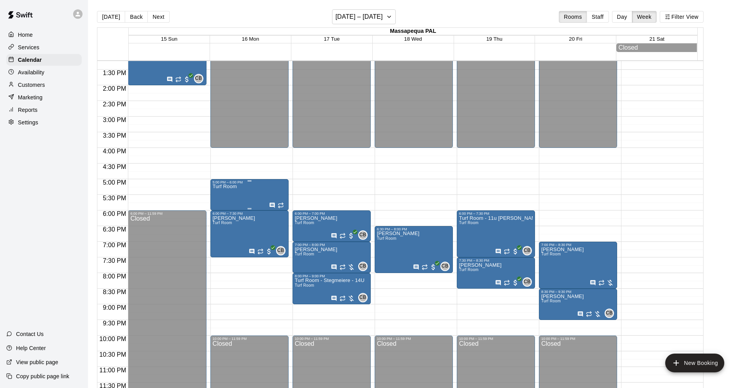
click at [251, 188] on div "Turf Room" at bounding box center [250, 378] width 74 height 388
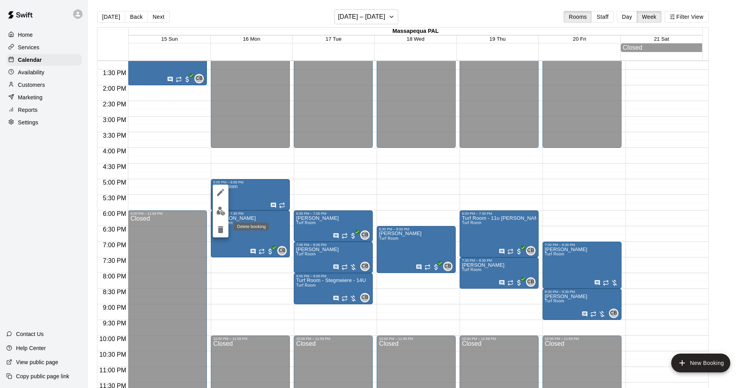
click at [221, 231] on icon "delete" at bounding box center [220, 229] width 5 height 7
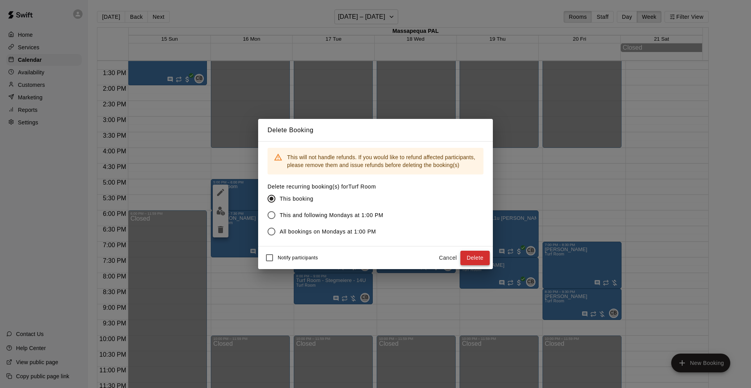
click at [474, 258] on button "Delete" at bounding box center [474, 258] width 29 height 14
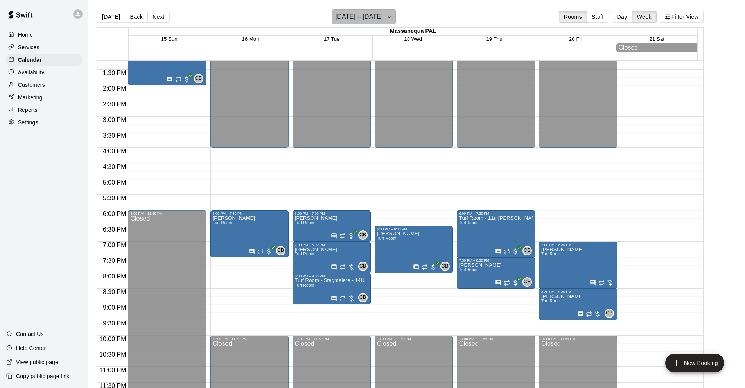
click at [372, 14] on h6 "[DATE] – [DATE]" at bounding box center [358, 16] width 47 height 11
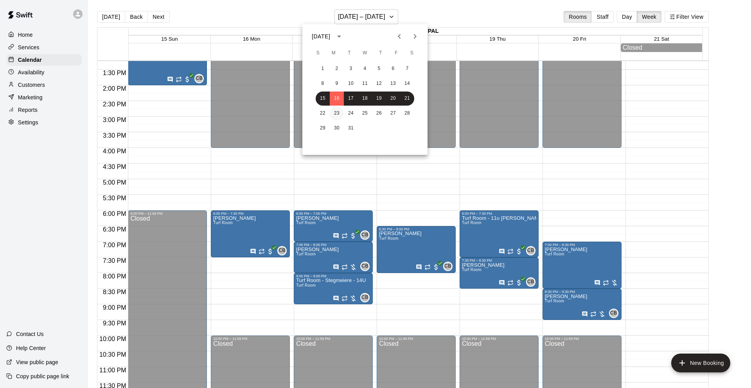
click at [335, 113] on button "23" at bounding box center [337, 113] width 14 height 14
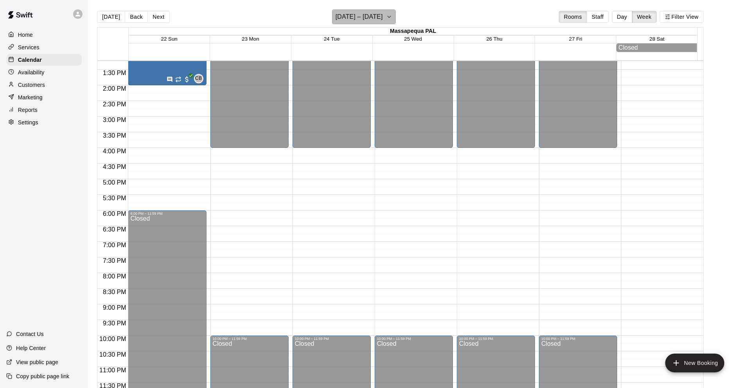
click at [371, 17] on h6 "[DATE] – [DATE]" at bounding box center [358, 16] width 47 height 11
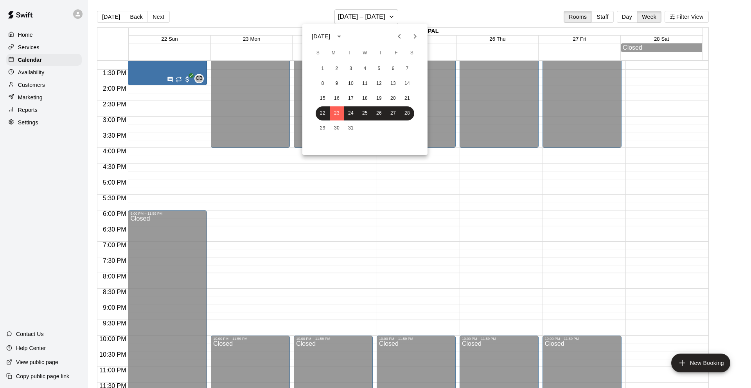
click at [398, 35] on icon "Previous month" at bounding box center [399, 36] width 9 height 9
click at [418, 36] on icon "Next month" at bounding box center [414, 36] width 9 height 9
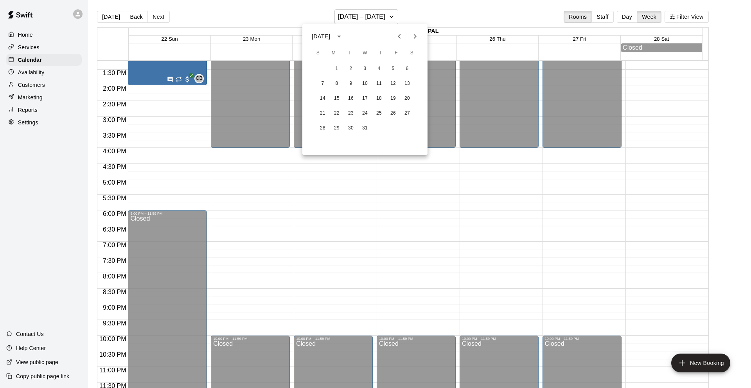
click at [400, 36] on icon "Previous month" at bounding box center [399, 36] width 9 height 9
click at [337, 81] on button "3" at bounding box center [337, 84] width 14 height 14
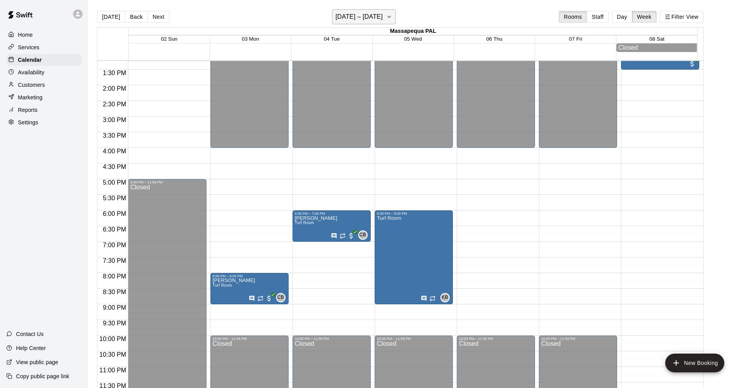
click at [353, 18] on h6 "[DATE] – [DATE]" at bounding box center [358, 16] width 47 height 11
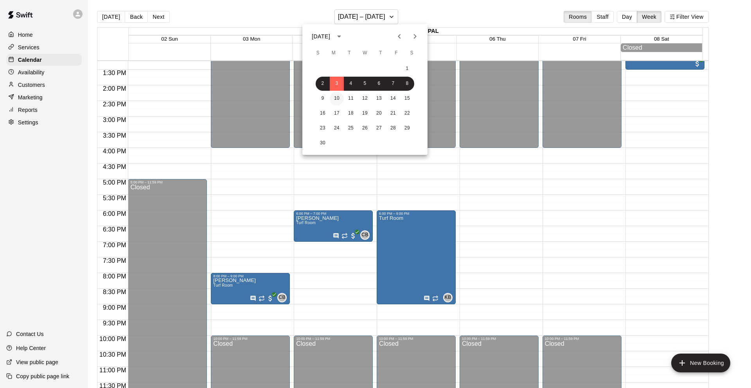
click at [336, 96] on button "10" at bounding box center [337, 98] width 14 height 14
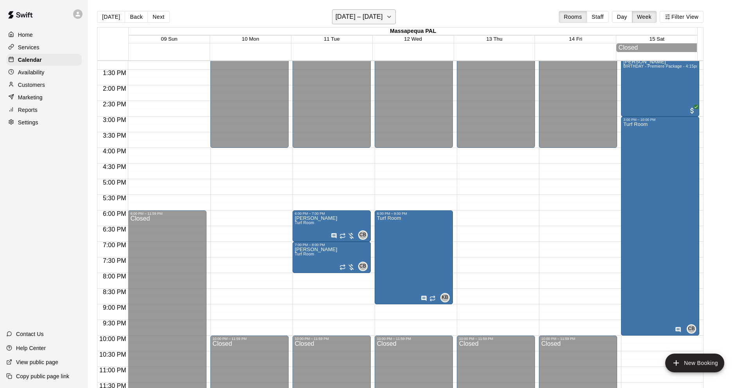
click at [347, 14] on h6 "[DATE] – [DATE]" at bounding box center [358, 16] width 47 height 11
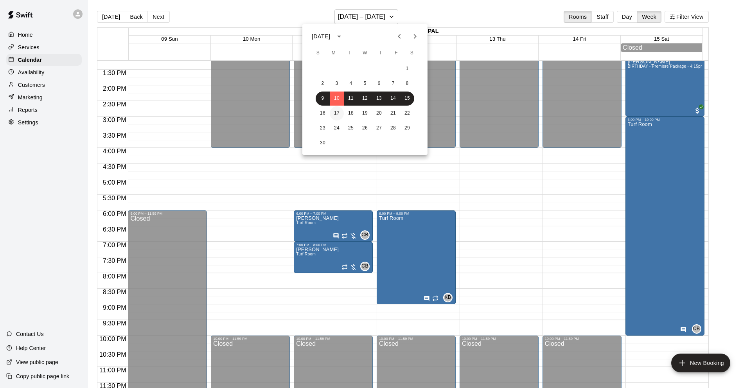
click at [339, 112] on button "17" at bounding box center [337, 113] width 14 height 14
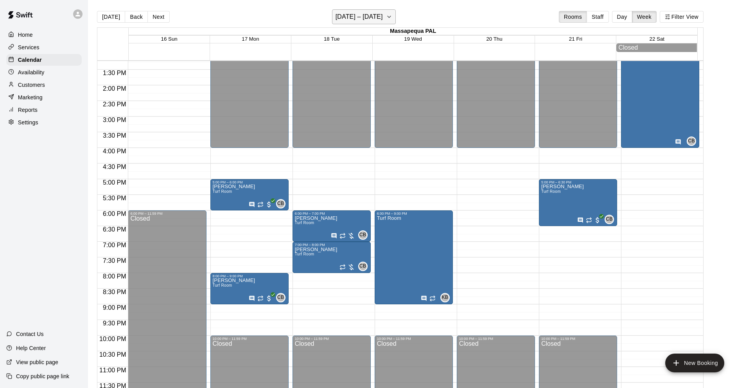
click at [343, 17] on h6 "[DATE] – [DATE]" at bounding box center [358, 16] width 47 height 11
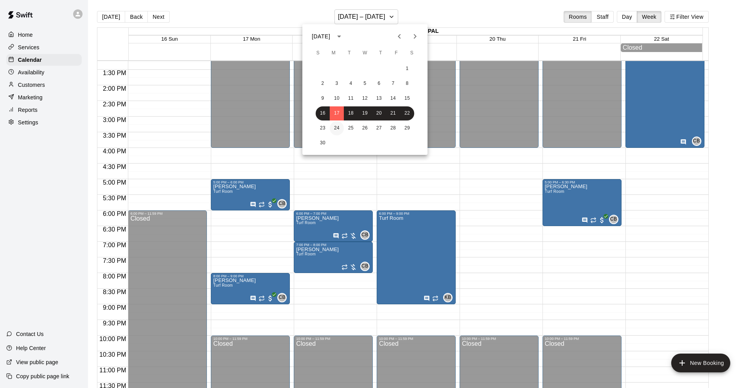
click at [336, 126] on button "24" at bounding box center [337, 128] width 14 height 14
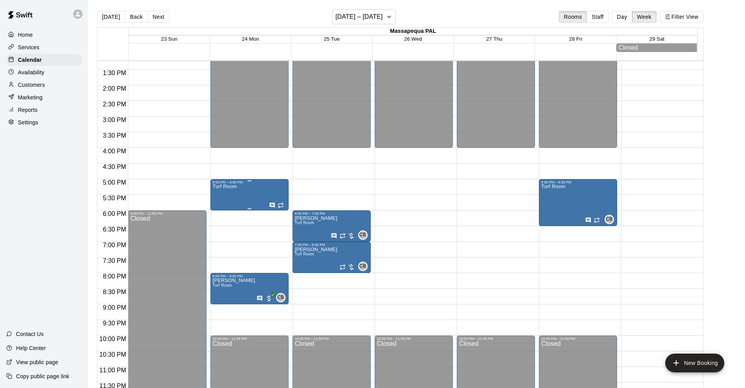
click at [257, 192] on div "Turf Room" at bounding box center [250, 378] width 74 height 388
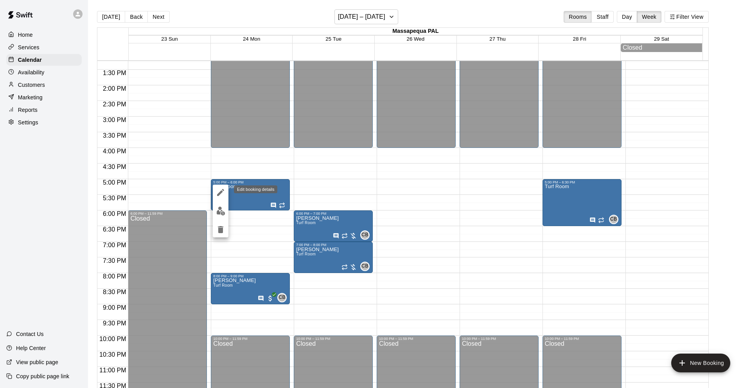
click at [221, 191] on icon "edit" at bounding box center [220, 192] width 7 height 7
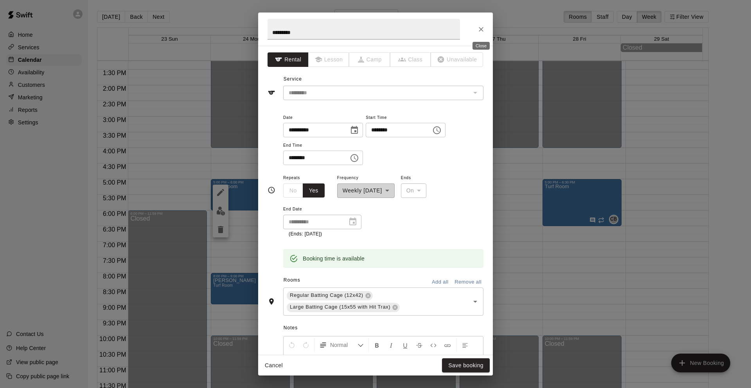
click at [481, 30] on icon "Close" at bounding box center [481, 29] width 8 height 8
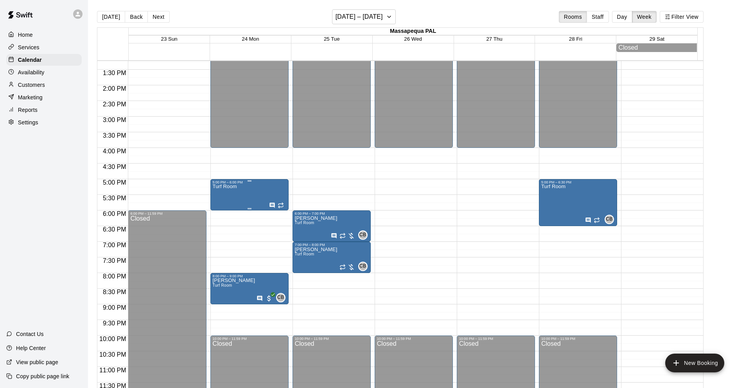
click at [269, 187] on div "Turf Room" at bounding box center [250, 378] width 74 height 388
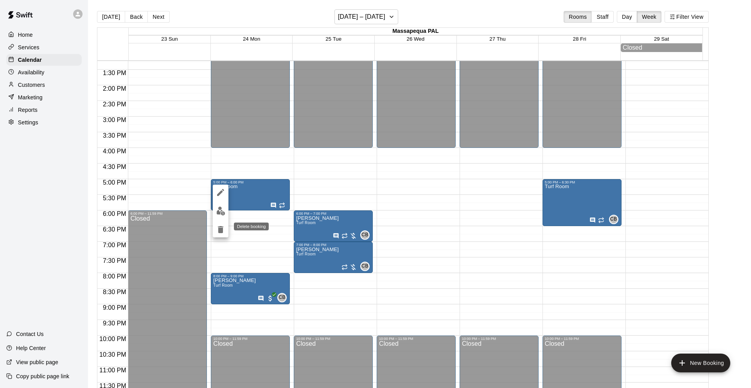
click at [220, 230] on icon "delete" at bounding box center [220, 229] width 5 height 7
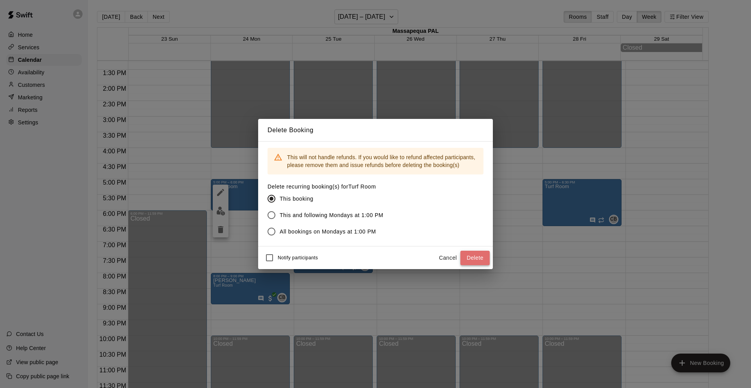
click at [479, 257] on button "Delete" at bounding box center [474, 258] width 29 height 14
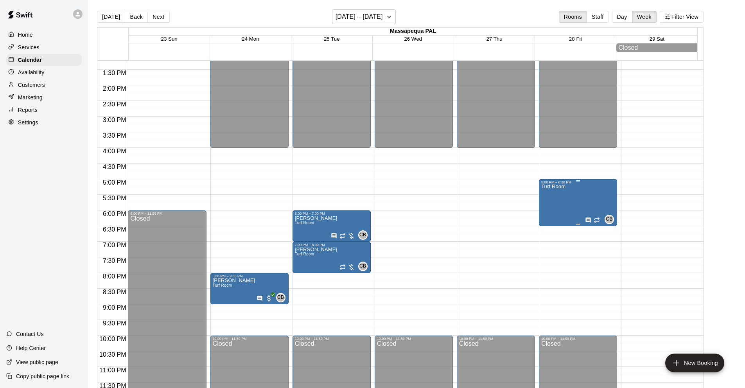
click at [573, 202] on div "Turf Room CB 0" at bounding box center [578, 378] width 74 height 388
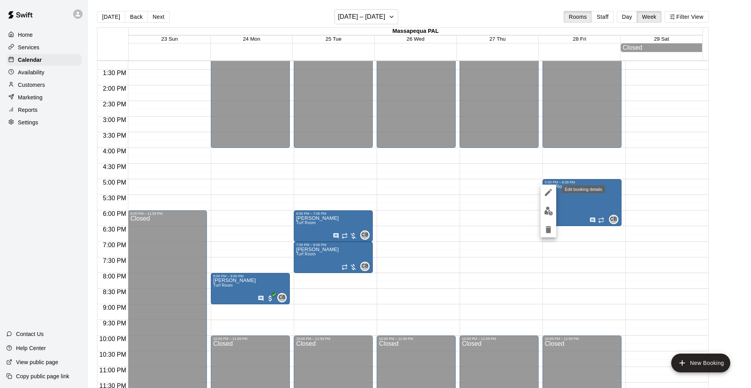
click at [547, 189] on icon "edit" at bounding box center [547, 192] width 9 height 9
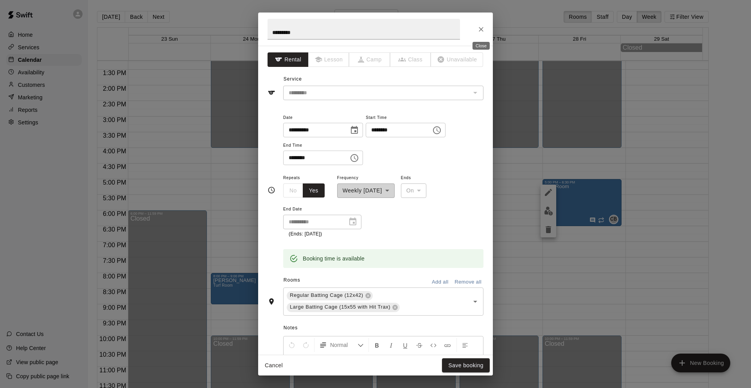
click at [475, 27] on button "Close" at bounding box center [481, 29] width 14 height 14
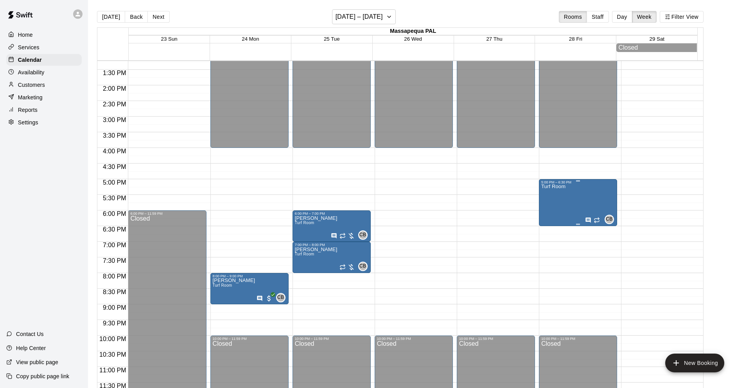
click at [567, 197] on div "Turf Room CB 0" at bounding box center [578, 378] width 74 height 388
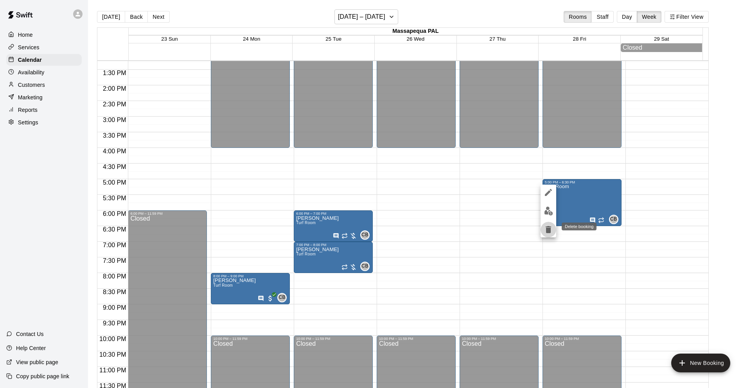
click at [548, 231] on icon "delete" at bounding box center [547, 229] width 5 height 7
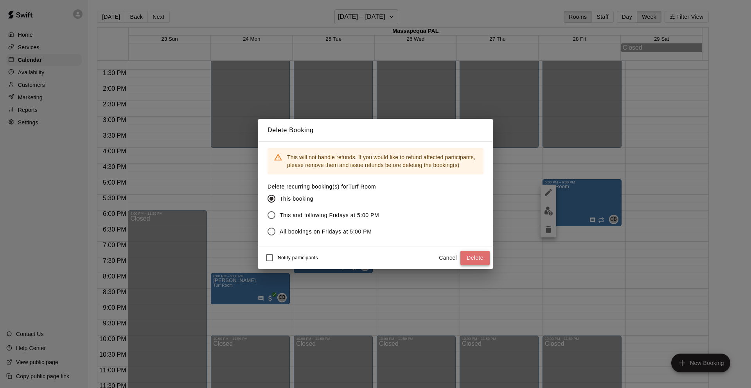
click at [482, 256] on button "Delete" at bounding box center [474, 258] width 29 height 14
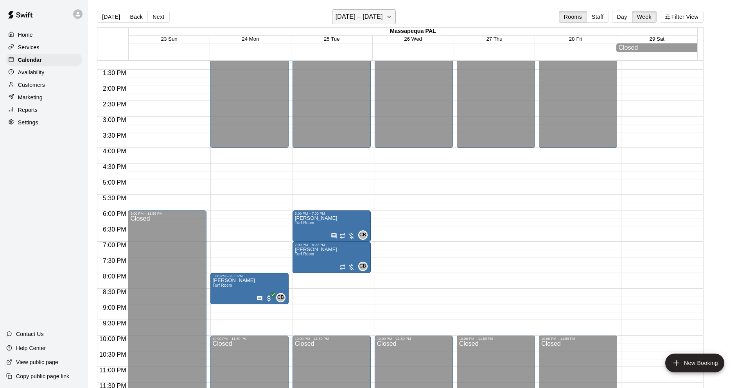
click at [355, 14] on h6 "[DATE] – [DATE]" at bounding box center [358, 16] width 47 height 11
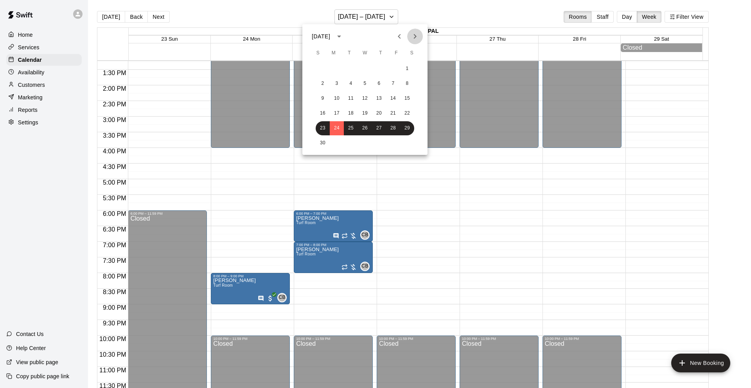
click at [415, 36] on icon "Next month" at bounding box center [415, 36] width 3 height 5
click at [337, 68] on button "1" at bounding box center [337, 69] width 14 height 14
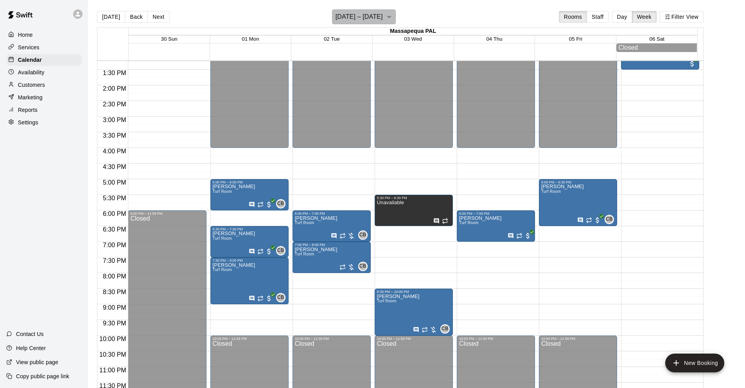
click at [341, 16] on h6 "[DATE] – [DATE]" at bounding box center [358, 16] width 47 height 11
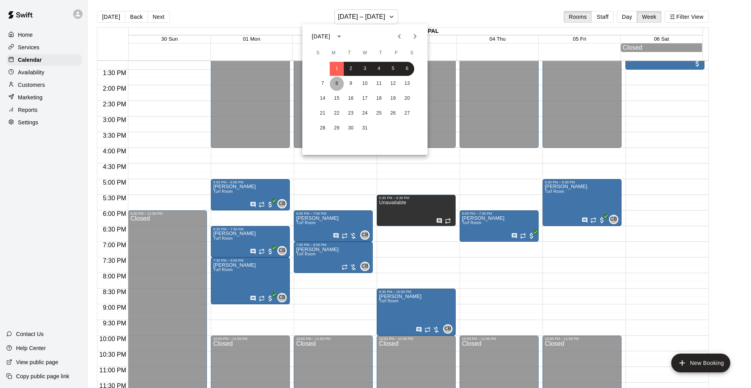
click at [338, 85] on button "8" at bounding box center [337, 84] width 14 height 14
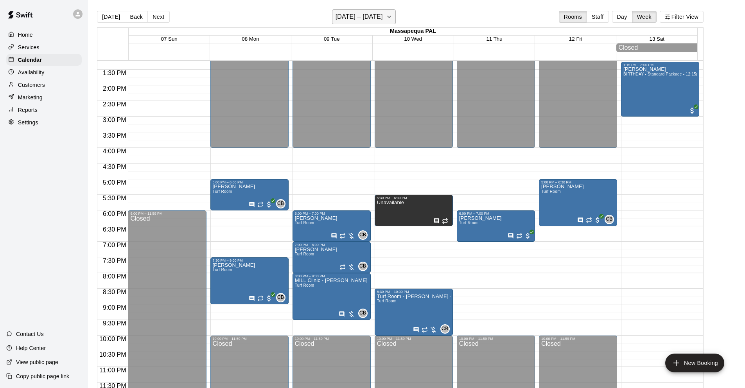
click at [352, 15] on h6 "[DATE] – [DATE]" at bounding box center [358, 16] width 47 height 11
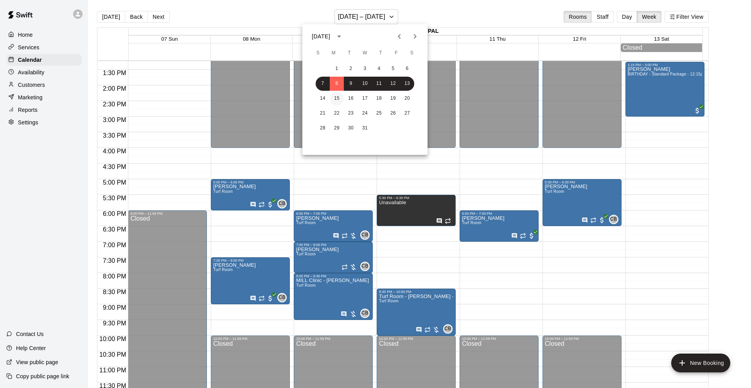
click at [338, 97] on button "15" at bounding box center [337, 98] width 14 height 14
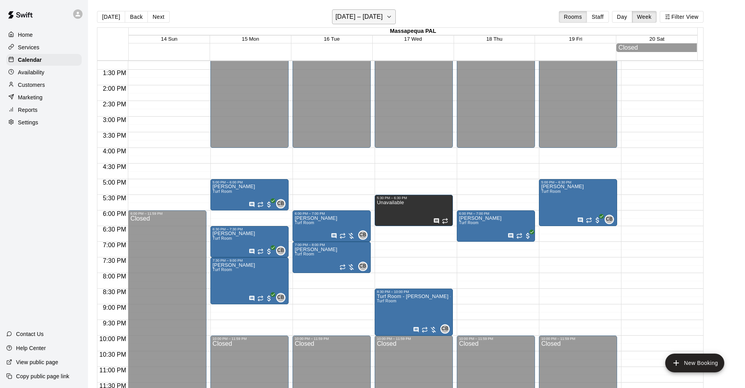
click at [359, 18] on h6 "[DATE] – [DATE]" at bounding box center [358, 16] width 47 height 11
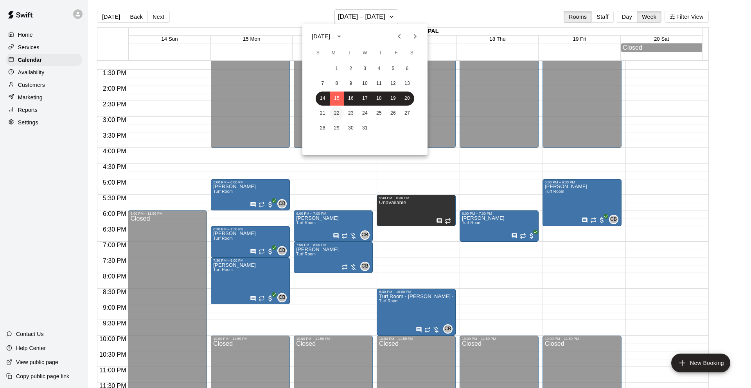
click at [339, 112] on button "22" at bounding box center [337, 113] width 14 height 14
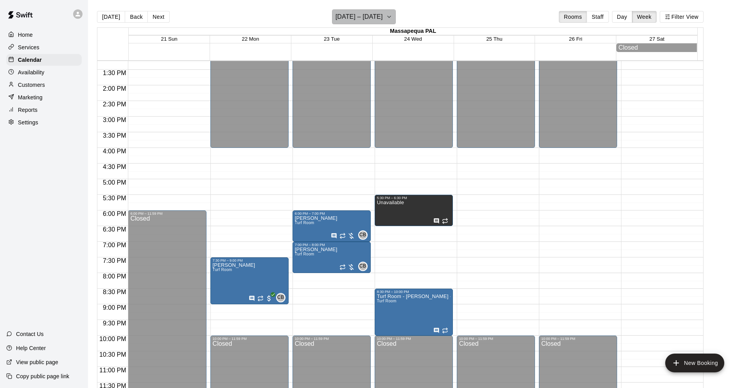
click at [352, 17] on h6 "[DATE] – [DATE]" at bounding box center [358, 16] width 47 height 11
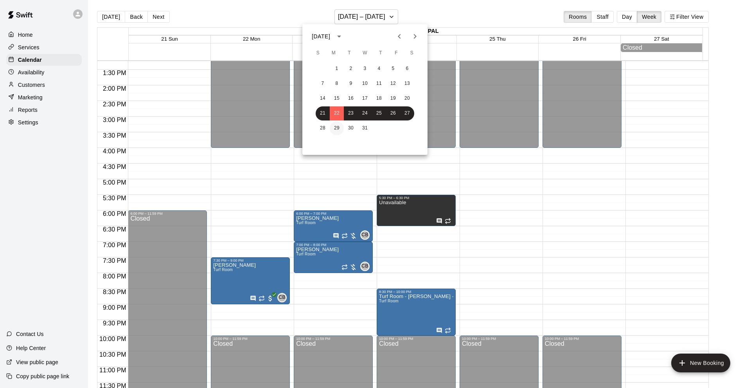
click at [336, 126] on button "29" at bounding box center [337, 128] width 14 height 14
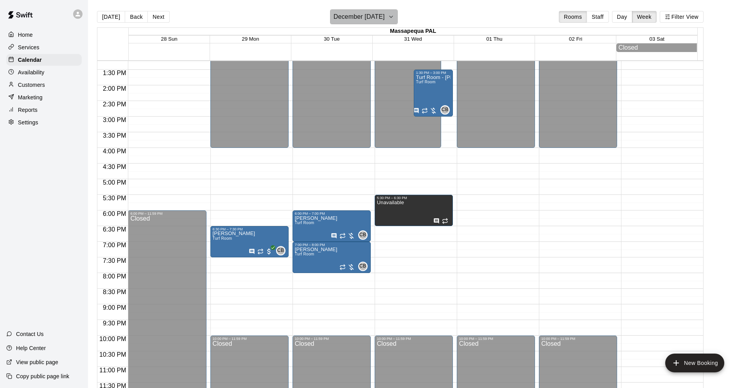
click at [357, 16] on h6 "December [DATE]" at bounding box center [359, 16] width 51 height 11
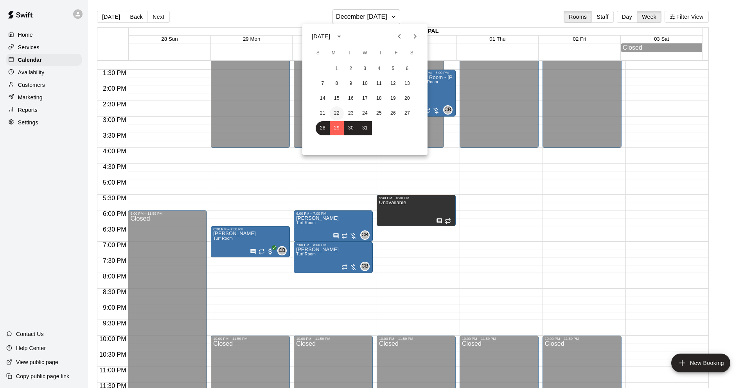
click at [339, 112] on button "22" at bounding box center [337, 113] width 14 height 14
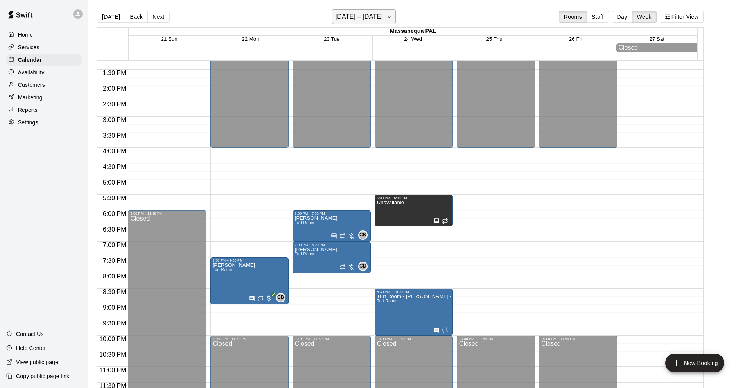
click at [376, 18] on h6 "[DATE] – [DATE]" at bounding box center [358, 16] width 47 height 11
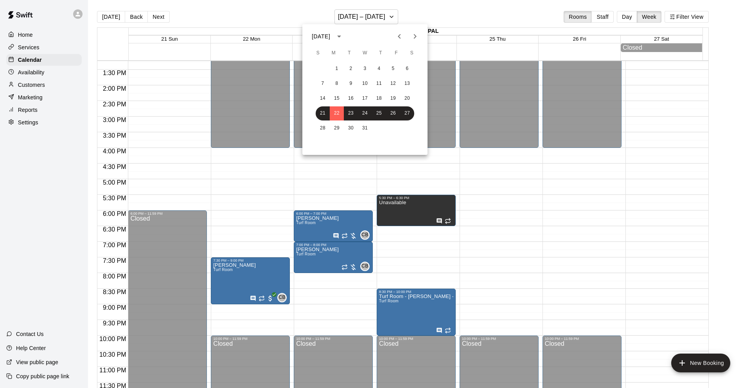
click at [413, 34] on icon "Next month" at bounding box center [414, 36] width 9 height 9
click at [338, 82] on button "5" at bounding box center [337, 84] width 14 height 14
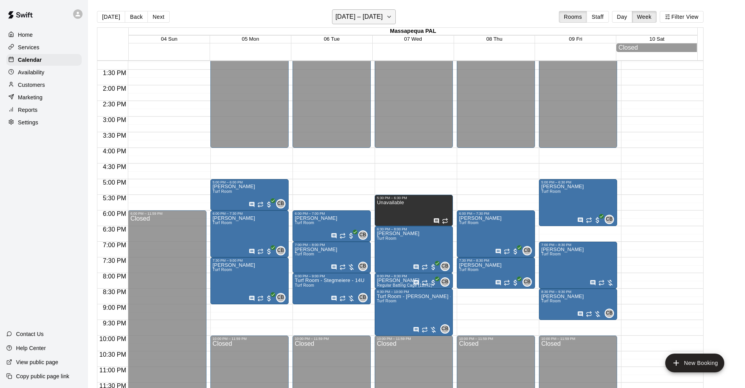
click at [367, 14] on h6 "[DATE] – [DATE]" at bounding box center [358, 16] width 47 height 11
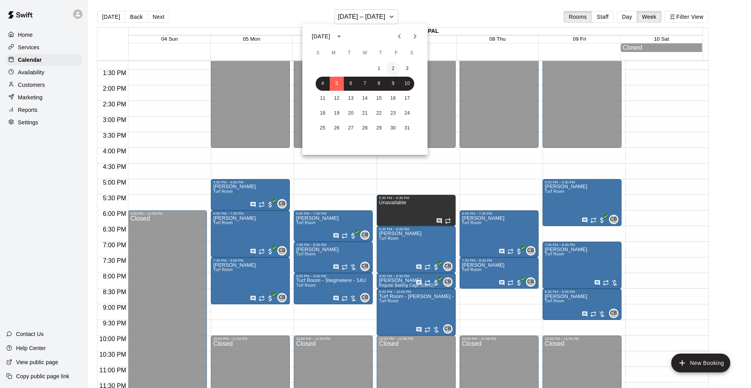
click at [393, 68] on button "2" at bounding box center [393, 69] width 14 height 14
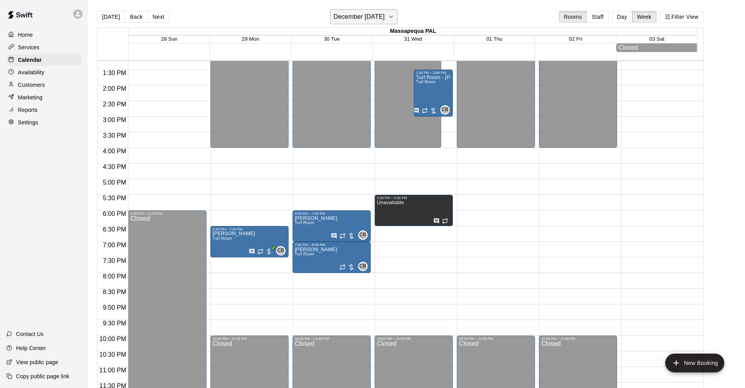
click at [377, 13] on h6 "December [DATE]" at bounding box center [359, 16] width 51 height 11
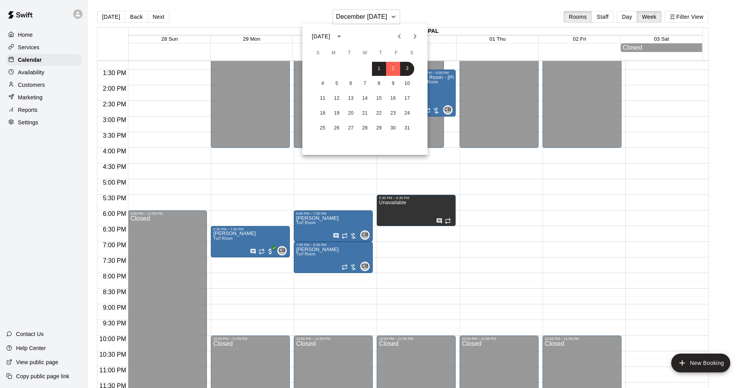
click at [401, 36] on icon "Previous month" at bounding box center [399, 36] width 9 height 9
click at [340, 83] on button "8" at bounding box center [337, 84] width 14 height 14
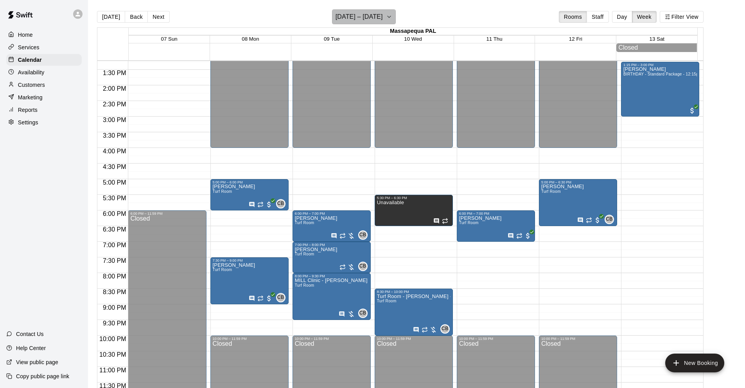
click at [392, 14] on icon "button" at bounding box center [389, 16] width 6 height 9
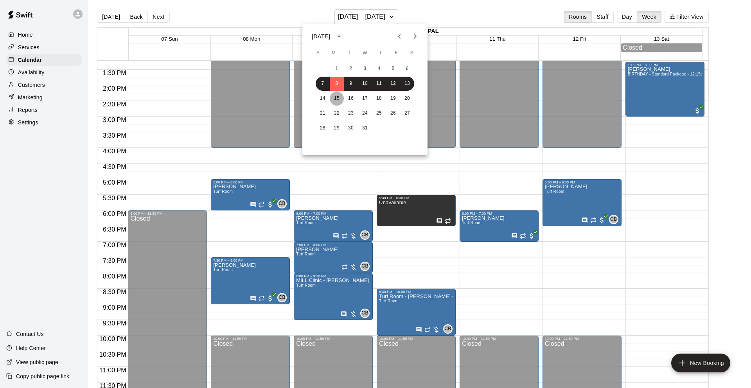
click at [339, 100] on button "15" at bounding box center [337, 98] width 14 height 14
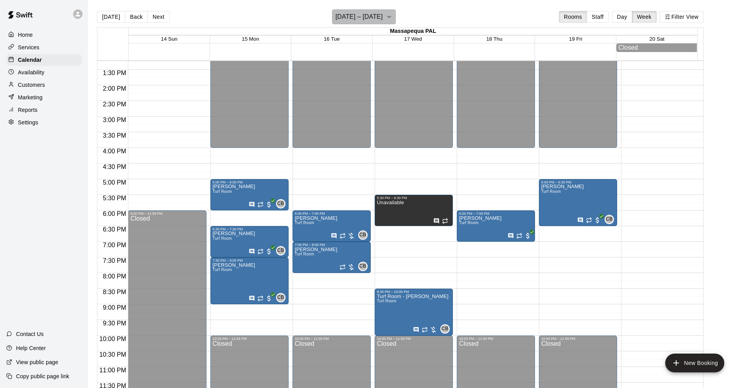
click at [381, 15] on h6 "[DATE] – [DATE]" at bounding box center [358, 16] width 47 height 11
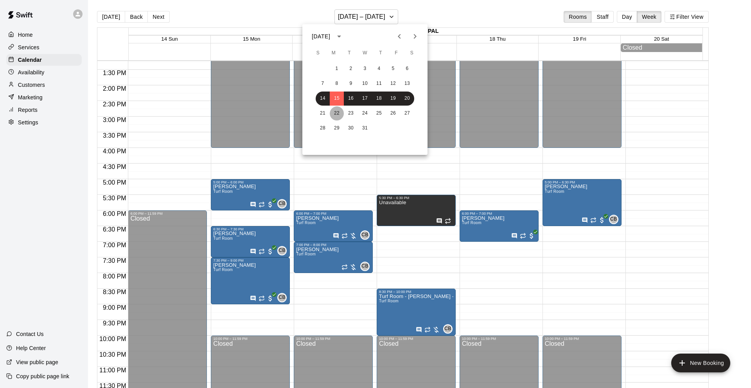
click at [335, 109] on button "22" at bounding box center [337, 113] width 14 height 14
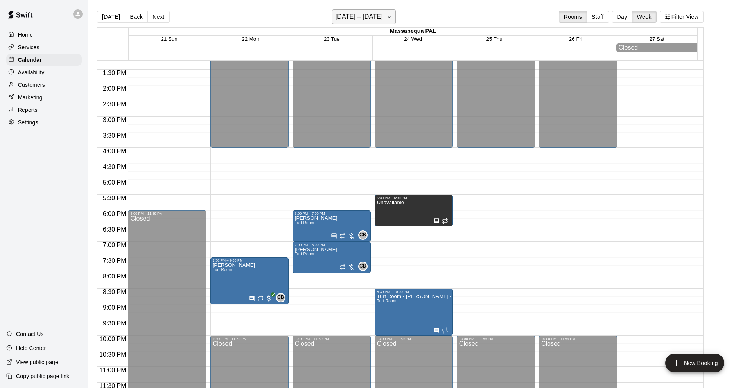
click at [358, 16] on h6 "[DATE] – [DATE]" at bounding box center [358, 16] width 47 height 11
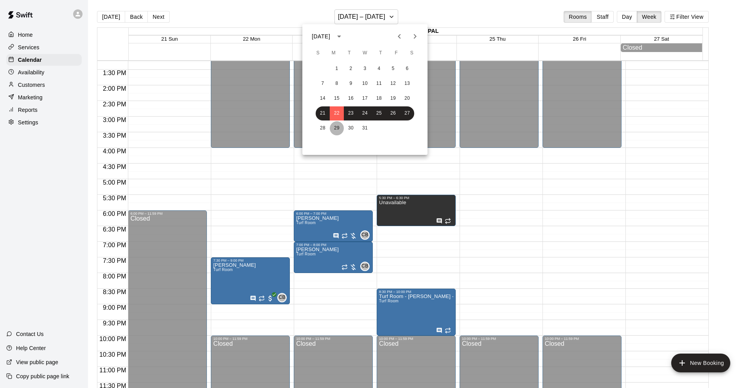
click at [337, 124] on button "29" at bounding box center [337, 128] width 14 height 14
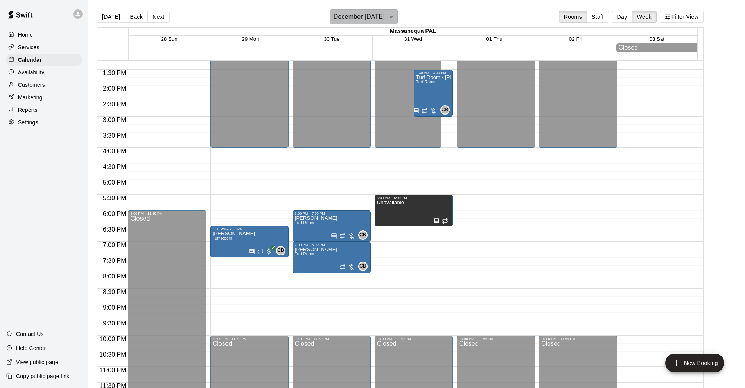
click at [359, 15] on h6 "December [DATE]" at bounding box center [359, 16] width 51 height 11
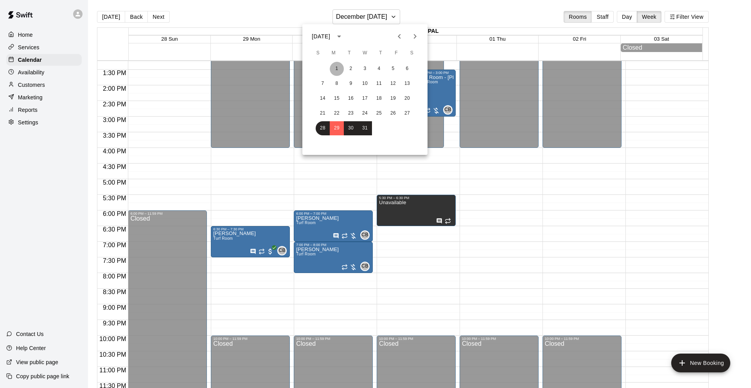
click at [338, 66] on button "1" at bounding box center [337, 69] width 14 height 14
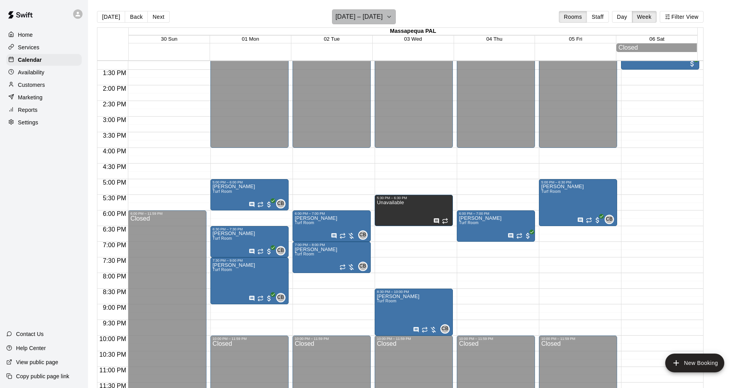
click at [358, 16] on h6 "[DATE] – [DATE]" at bounding box center [358, 16] width 47 height 11
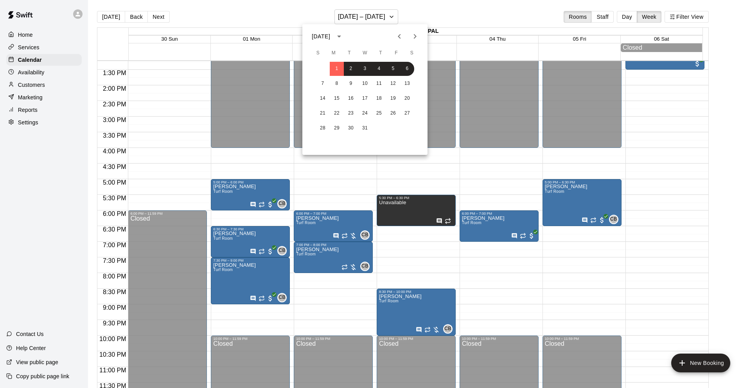
click at [398, 35] on icon "Previous month" at bounding box center [399, 36] width 3 height 5
click at [336, 125] on button "24" at bounding box center [337, 128] width 14 height 14
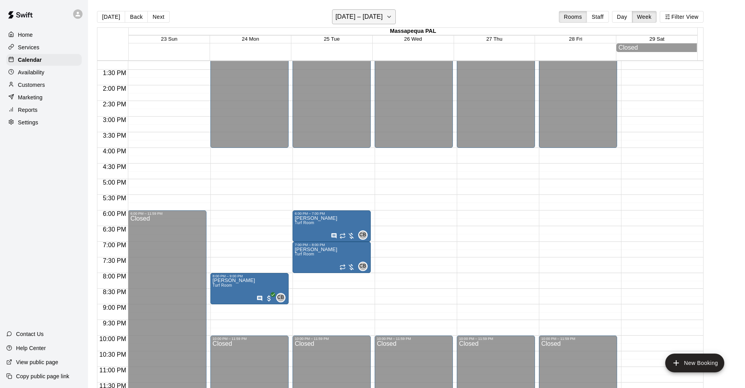
click at [371, 18] on h6 "[DATE] – [DATE]" at bounding box center [358, 16] width 47 height 11
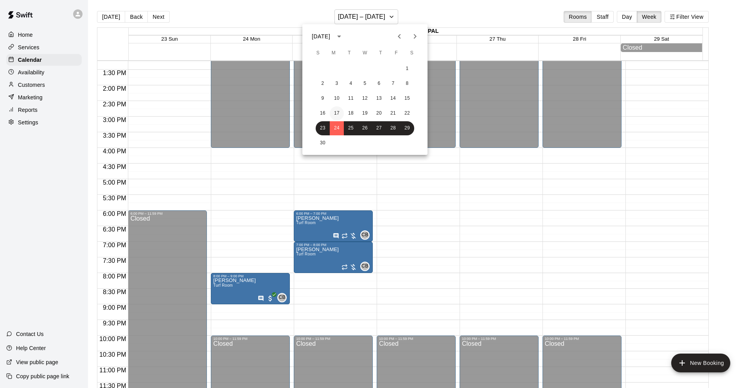
click at [339, 113] on button "17" at bounding box center [337, 113] width 14 height 14
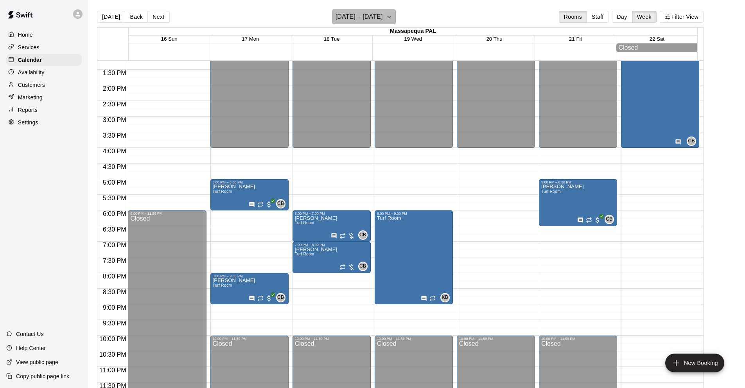
click at [348, 16] on h6 "[DATE] – [DATE]" at bounding box center [358, 16] width 47 height 11
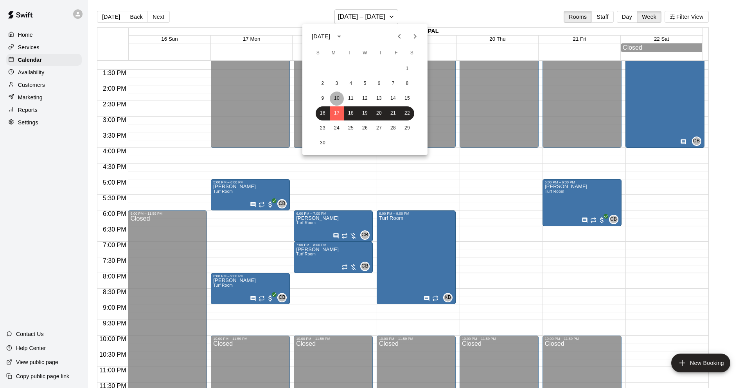
click at [337, 95] on button "10" at bounding box center [337, 98] width 14 height 14
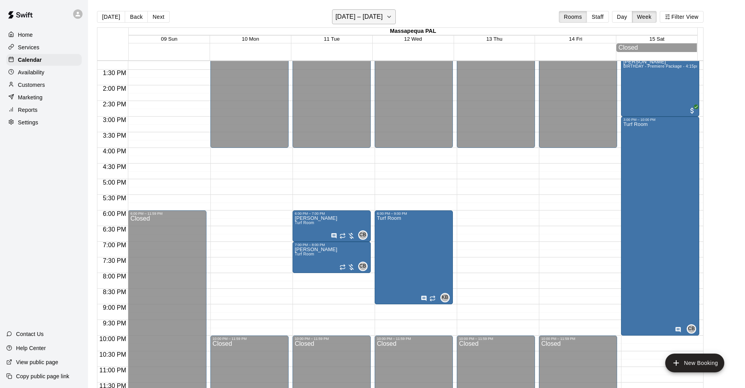
click at [361, 17] on h6 "[DATE] – [DATE]" at bounding box center [358, 16] width 47 height 11
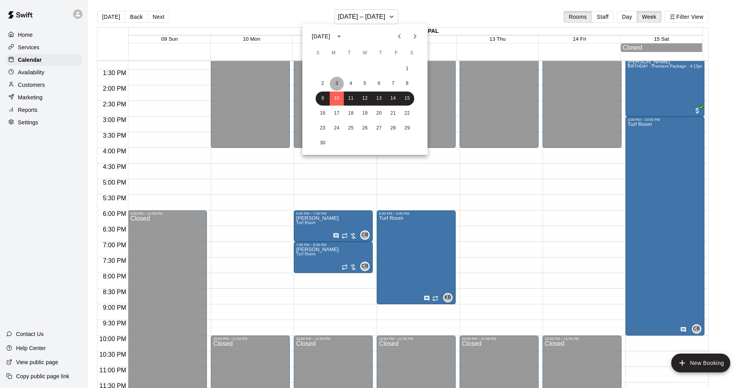
click at [338, 81] on button "3" at bounding box center [337, 84] width 14 height 14
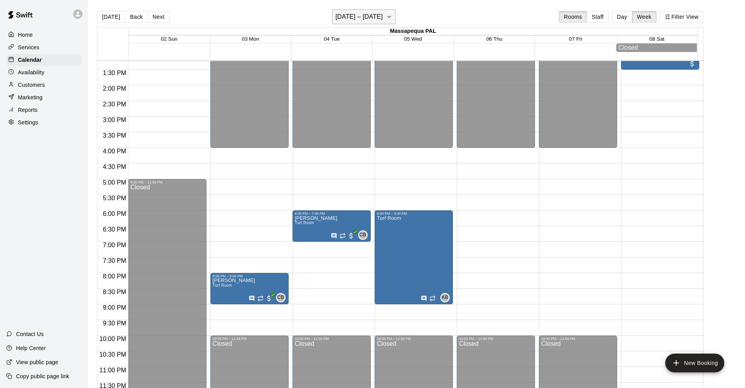
click at [354, 15] on h6 "[DATE] – [DATE]" at bounding box center [358, 16] width 47 height 11
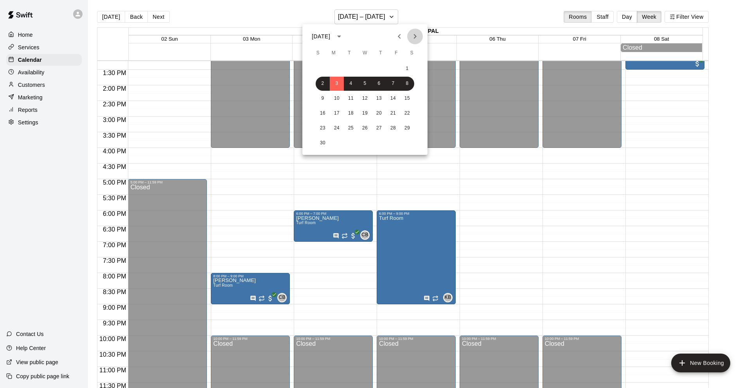
click at [416, 36] on icon "Next month" at bounding box center [415, 36] width 3 height 5
click at [338, 83] on button "5" at bounding box center [337, 84] width 14 height 14
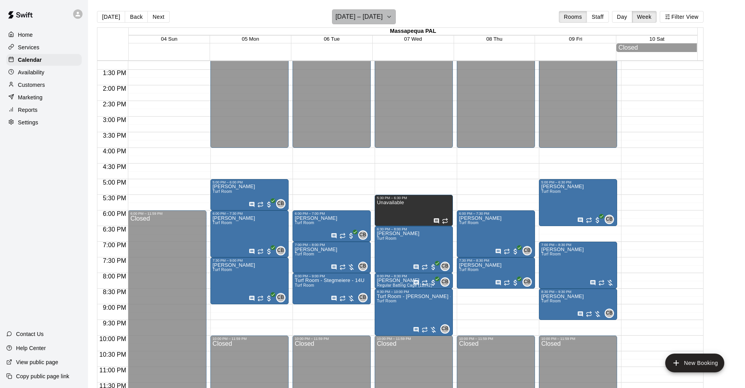
click at [370, 19] on h6 "[DATE] – [DATE]" at bounding box center [358, 16] width 47 height 11
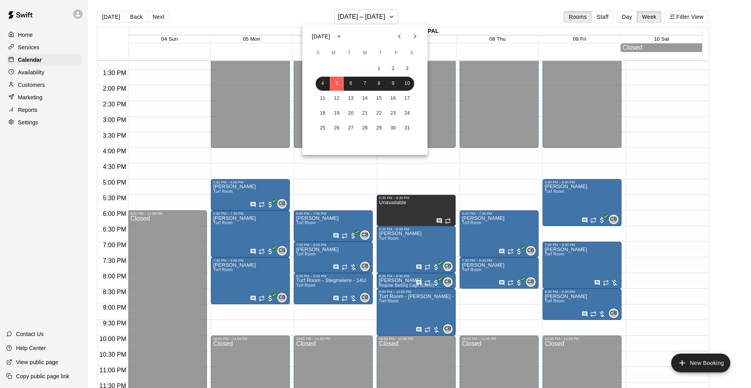
click at [400, 37] on icon "Previous month" at bounding box center [399, 36] width 9 height 9
click at [339, 127] on button "29" at bounding box center [337, 128] width 14 height 14
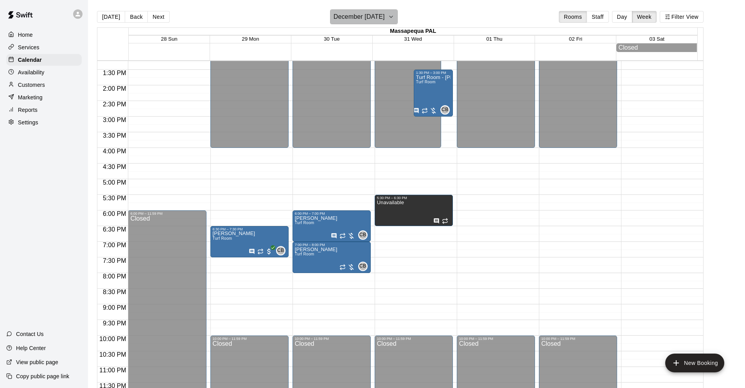
click at [382, 14] on h6 "December [DATE]" at bounding box center [359, 16] width 51 height 11
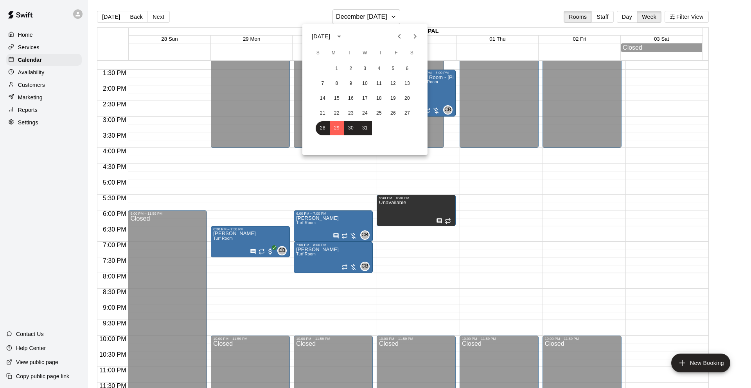
click at [415, 35] on icon "Next month" at bounding box center [415, 36] width 3 height 5
click at [338, 83] on button "5" at bounding box center [337, 84] width 14 height 14
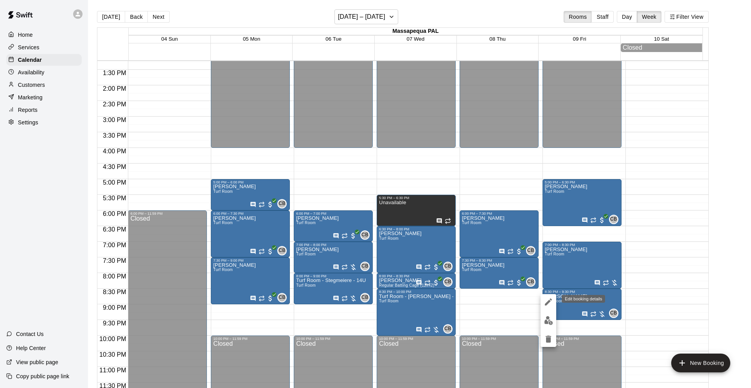
click at [547, 301] on icon "edit" at bounding box center [547, 301] width 9 height 9
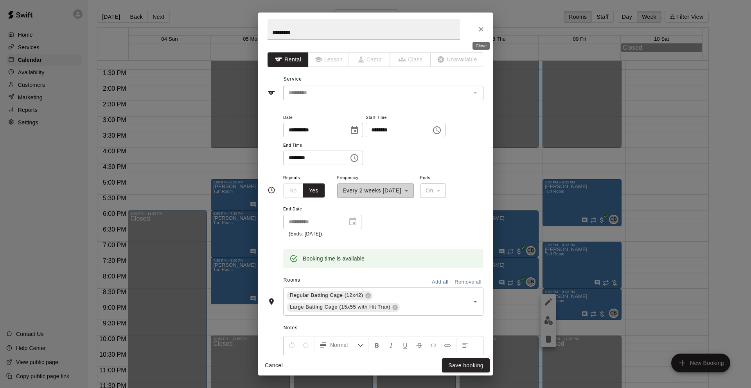
click at [479, 29] on icon "Close" at bounding box center [481, 29] width 8 height 8
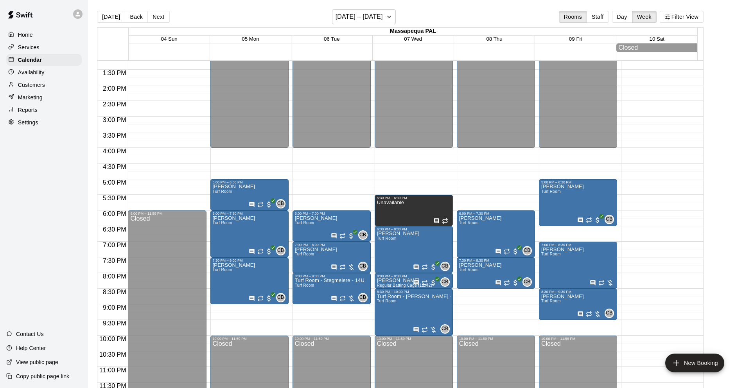
click at [362, 7] on main "[DATE] Back Next [DATE] – [DATE] Rooms Staff Day Week Filter View Massapequa PA…" at bounding box center [416, 200] width 657 height 400
click at [360, 13] on h6 "[DATE] – [DATE]" at bounding box center [358, 16] width 47 height 11
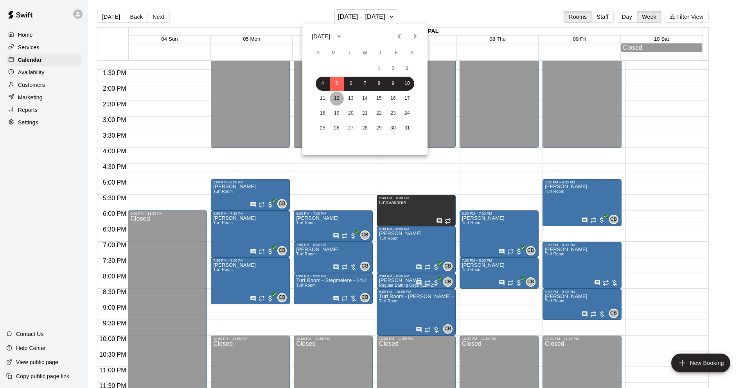
click at [335, 96] on button "12" at bounding box center [337, 98] width 14 height 14
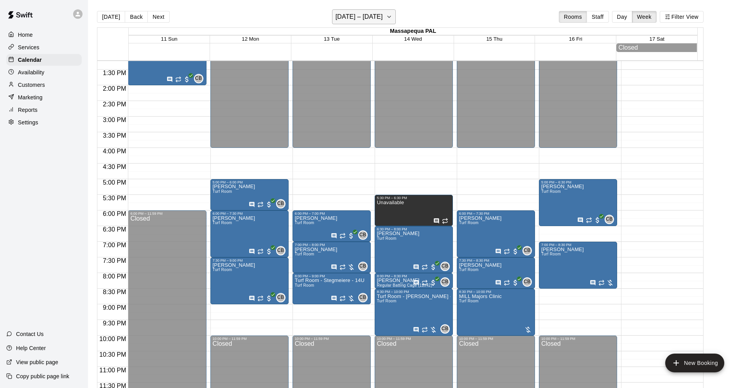
click at [360, 18] on h6 "[DATE] – [DATE]" at bounding box center [358, 16] width 47 height 11
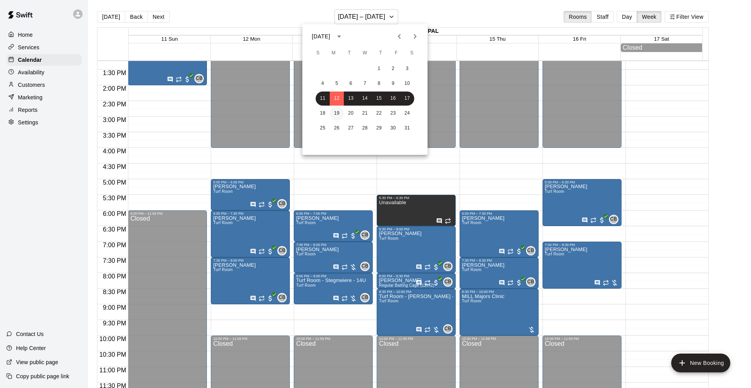
click at [334, 111] on button "19" at bounding box center [337, 113] width 14 height 14
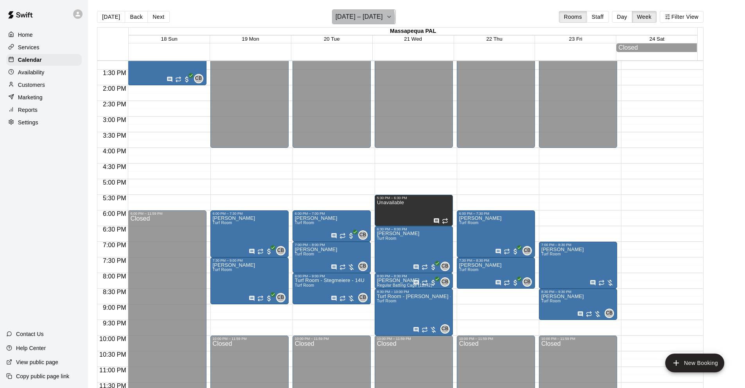
click at [358, 18] on h6 "[DATE] – [DATE]" at bounding box center [358, 16] width 47 height 11
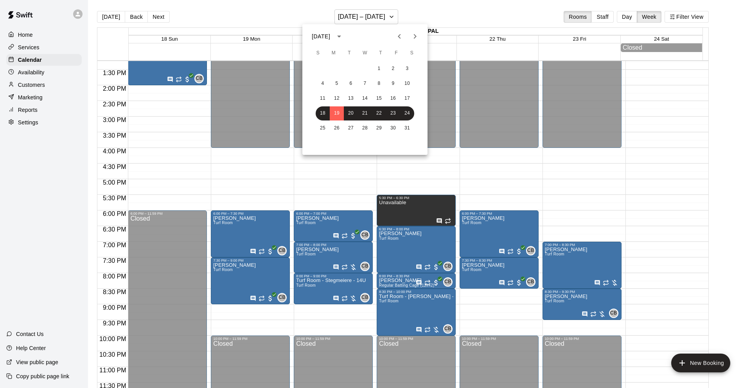
click at [398, 36] on icon "Previous month" at bounding box center [399, 36] width 3 height 5
click at [337, 111] on button "22" at bounding box center [337, 113] width 14 height 14
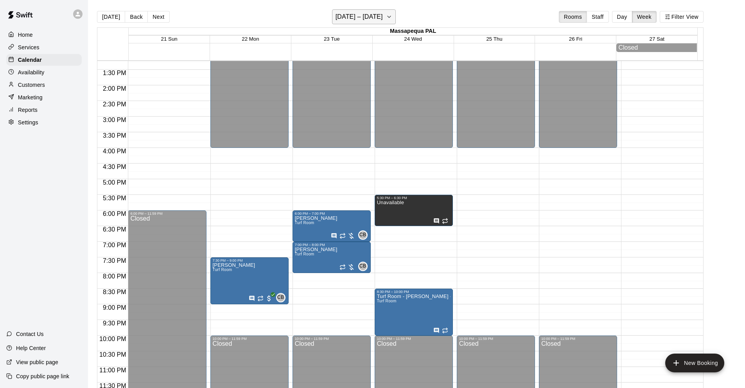
click at [383, 21] on h6 "[DATE] – [DATE]" at bounding box center [358, 16] width 47 height 11
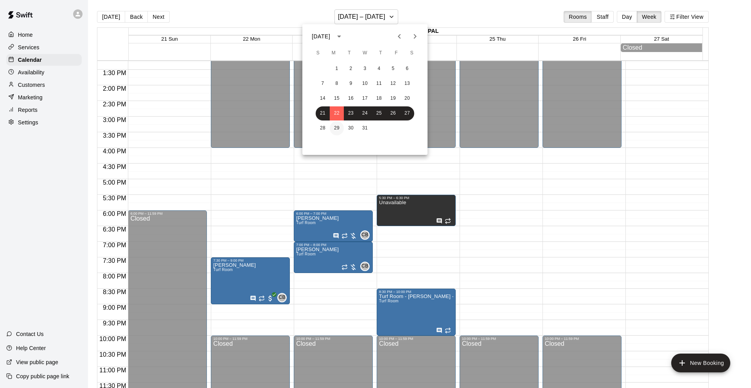
click at [334, 126] on button "29" at bounding box center [337, 128] width 14 height 14
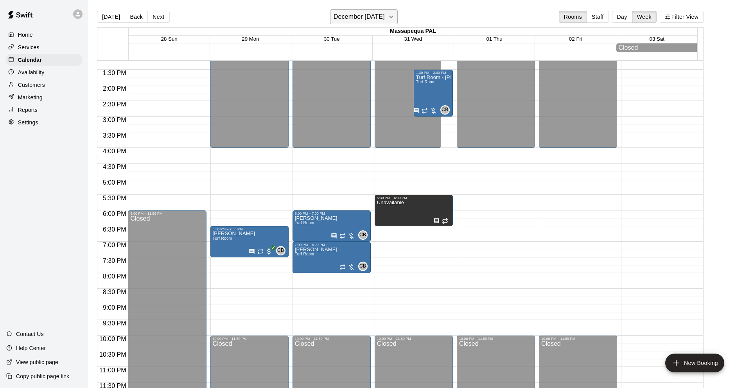
click at [398, 14] on button "December [DATE]" at bounding box center [364, 16] width 68 height 15
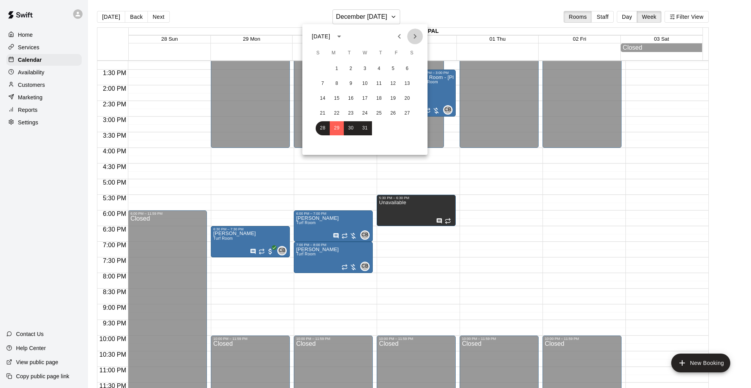
click at [413, 36] on icon "Next month" at bounding box center [414, 36] width 9 height 9
click at [481, 181] on div at bounding box center [375, 194] width 751 height 388
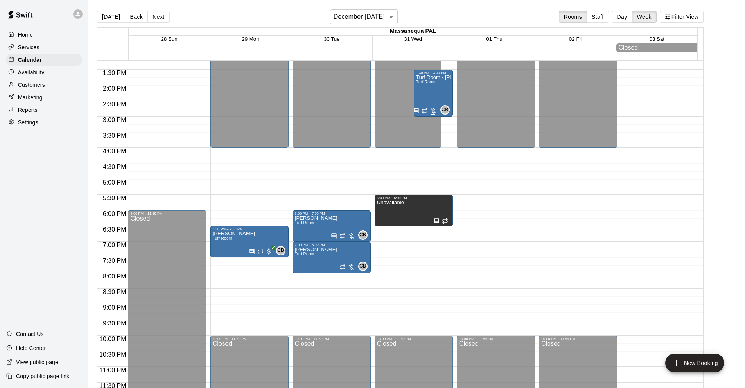
click at [440, 92] on div "Turf Room - [PERSON_NAME] - 14U Turf Room" at bounding box center [433, 269] width 34 height 388
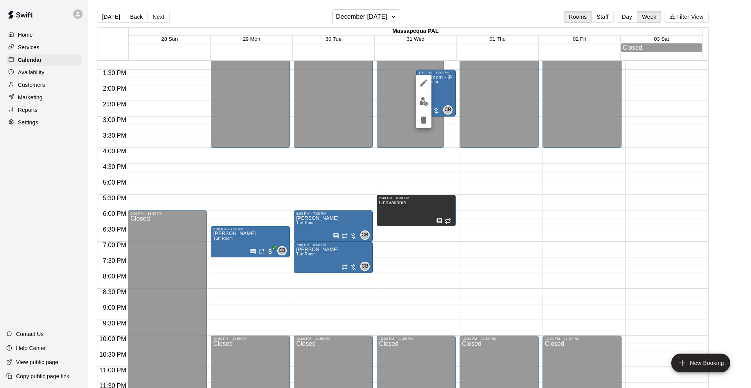
click at [404, 18] on div at bounding box center [375, 194] width 751 height 388
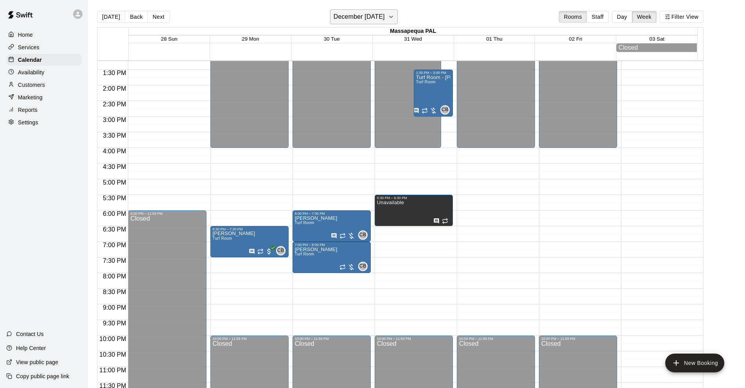
click at [394, 16] on icon "button" at bounding box center [391, 16] width 6 height 9
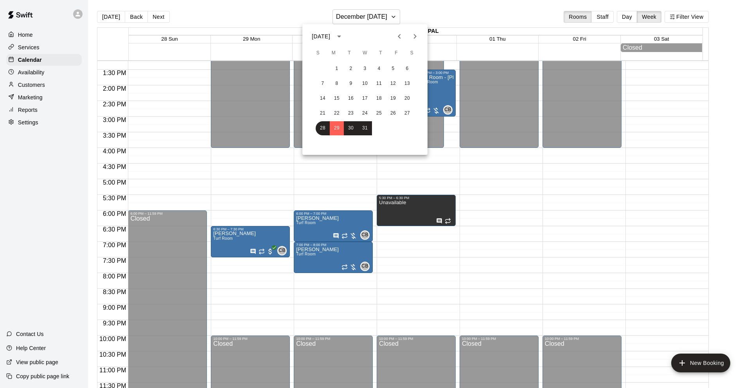
click at [415, 38] on icon "Next month" at bounding box center [414, 36] width 9 height 9
click at [335, 81] on button "5" at bounding box center [337, 84] width 14 height 14
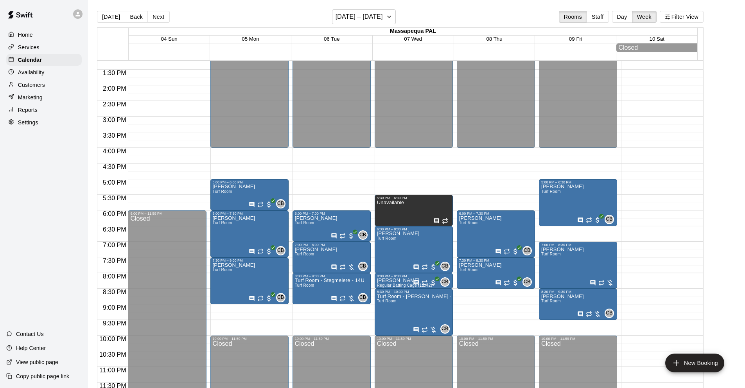
click at [33, 83] on p "Customers" at bounding box center [31, 85] width 27 height 8
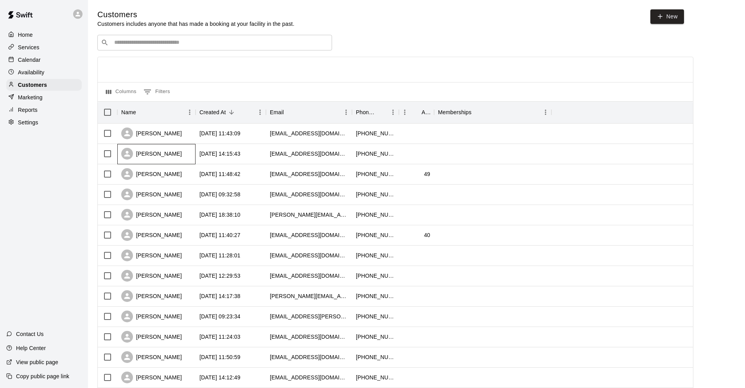
click at [155, 154] on div "[PERSON_NAME]" at bounding box center [151, 154] width 61 height 12
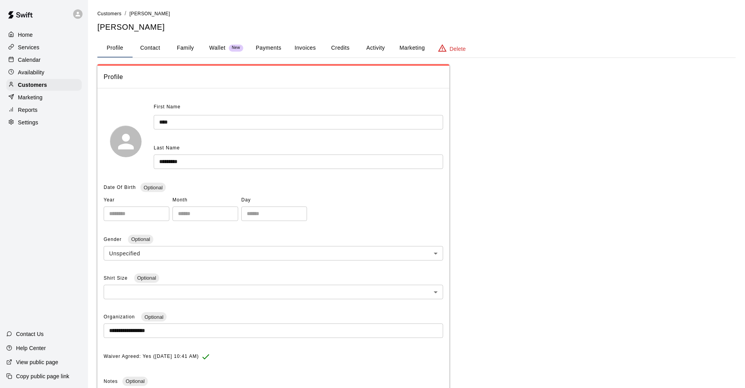
click at [269, 49] on button "Payments" at bounding box center [268, 48] width 38 height 19
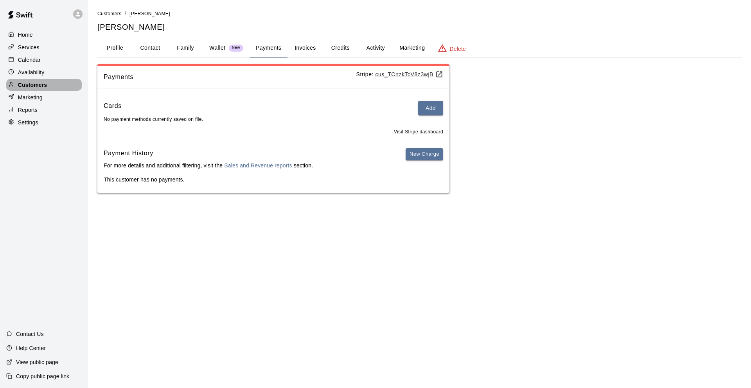
click at [23, 84] on p "Customers" at bounding box center [32, 85] width 29 height 8
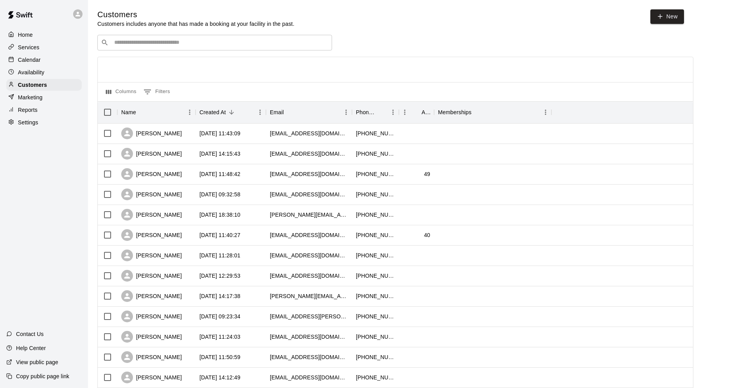
click at [164, 46] on input "Search customers by name or email" at bounding box center [220, 43] width 217 height 8
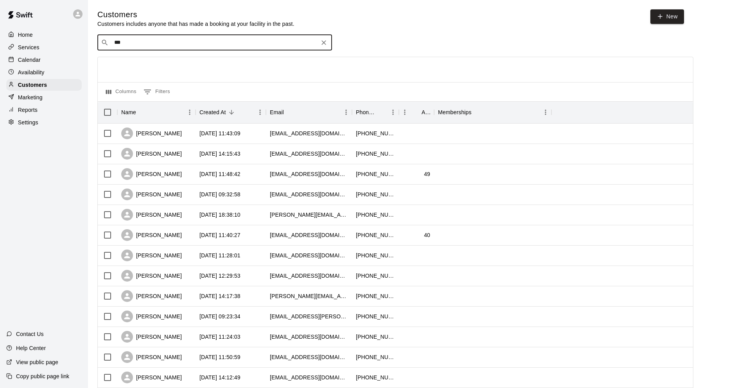
type input "****"
click at [137, 56] on p "[PERSON_NAME]" at bounding box center [143, 59] width 48 height 8
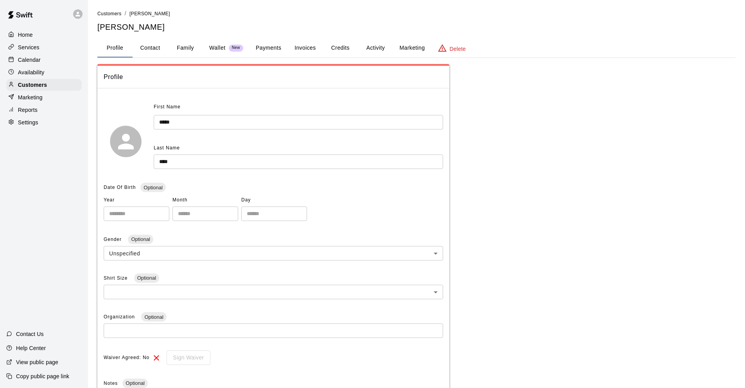
click at [271, 49] on button "Payments" at bounding box center [268, 48] width 38 height 19
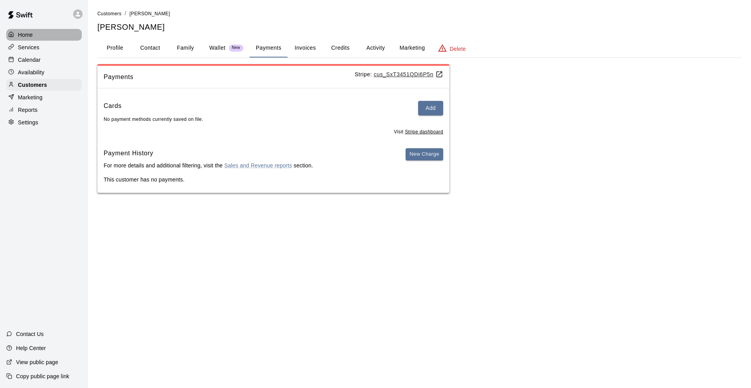
click at [27, 35] on p "Home" at bounding box center [25, 35] width 15 height 8
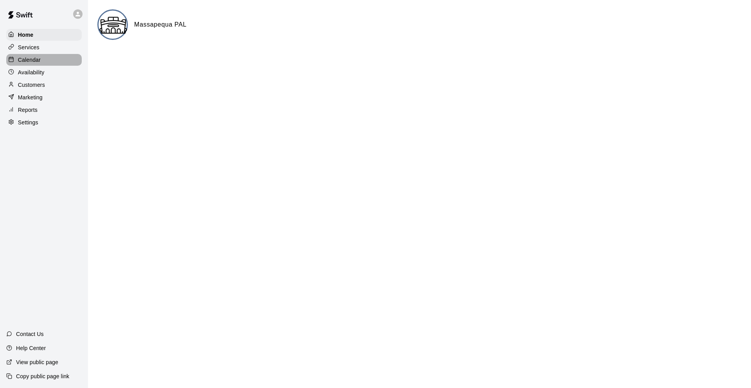
drag, startPoint x: 32, startPoint y: 59, endPoint x: 37, endPoint y: 62, distance: 4.9
click at [32, 59] on p "Calendar" at bounding box center [29, 60] width 23 height 8
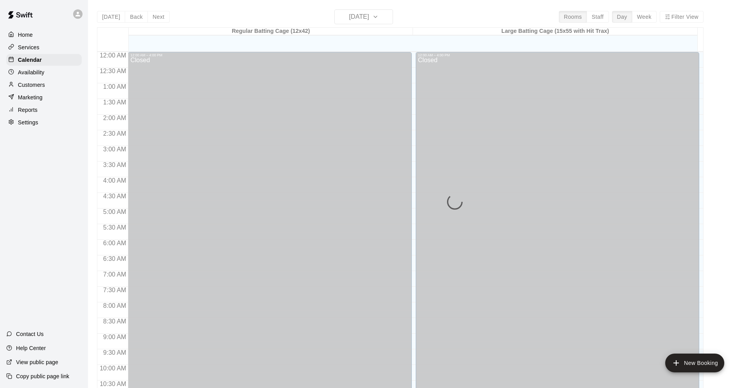
scroll to position [382, 0]
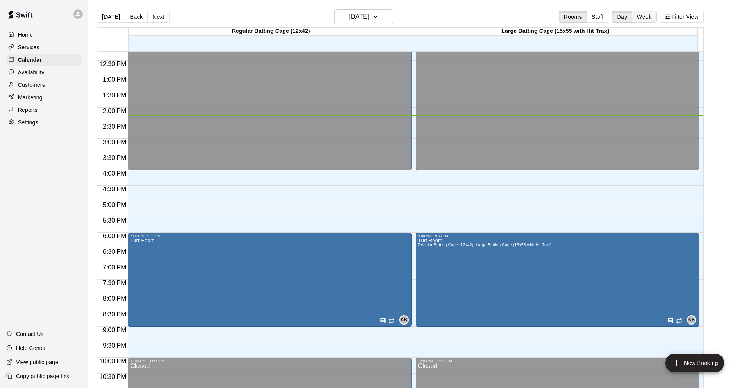
click at [649, 15] on button "Week" at bounding box center [644, 17] width 25 height 12
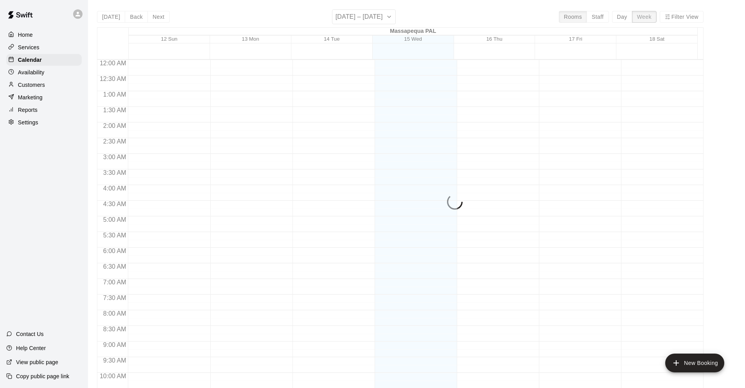
scroll to position [414, 0]
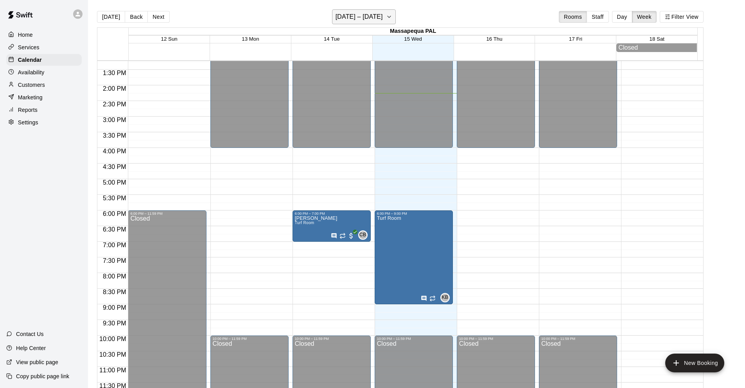
click at [384, 14] on button "[DATE] – [DATE]" at bounding box center [364, 16] width 64 height 15
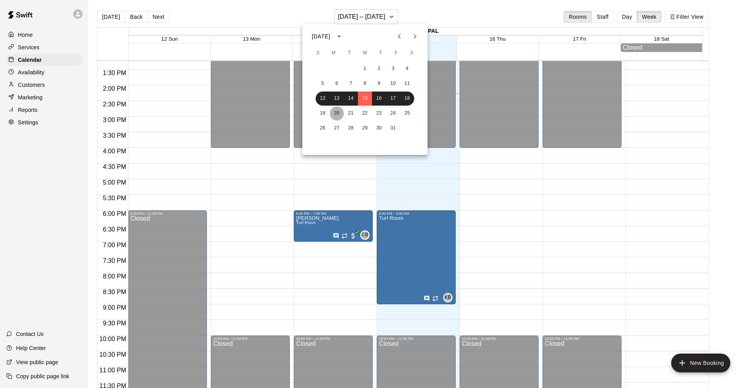
click at [335, 112] on button "20" at bounding box center [337, 113] width 14 height 14
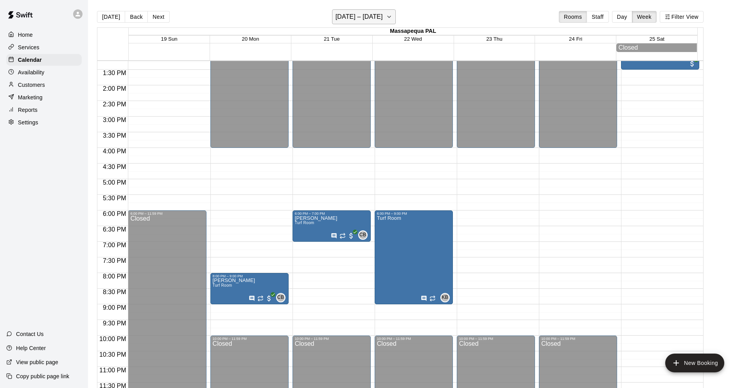
click at [355, 18] on h6 "[DATE] – [DATE]" at bounding box center [358, 16] width 47 height 11
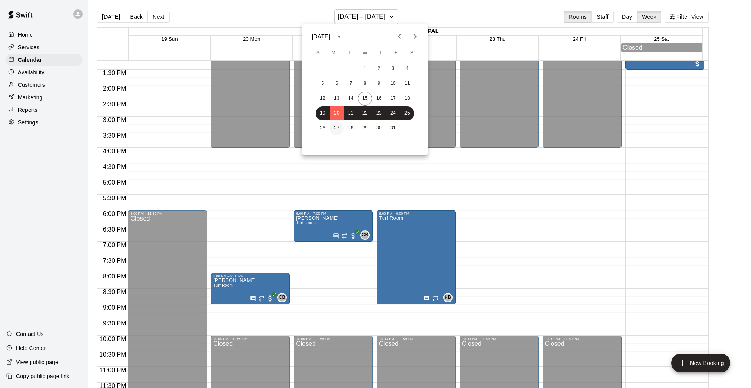
click at [335, 128] on button "27" at bounding box center [337, 128] width 14 height 14
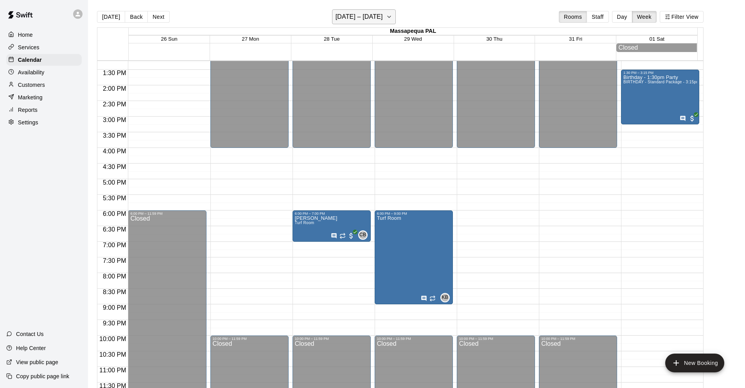
click at [357, 18] on h6 "[DATE] – [DATE]" at bounding box center [358, 16] width 47 height 11
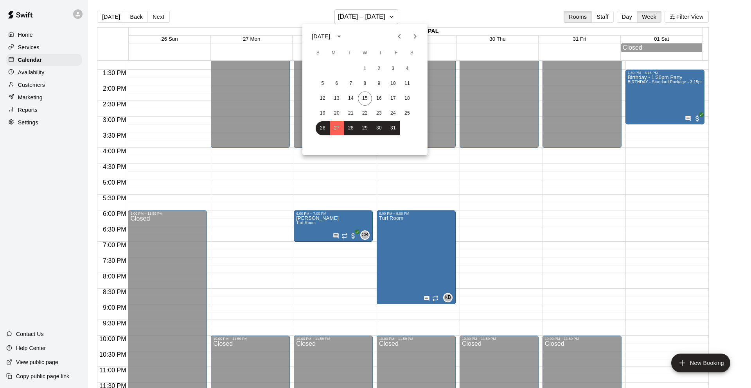
click at [416, 36] on icon "Next month" at bounding box center [414, 36] width 9 height 9
click at [337, 83] on button "5" at bounding box center [337, 84] width 14 height 14
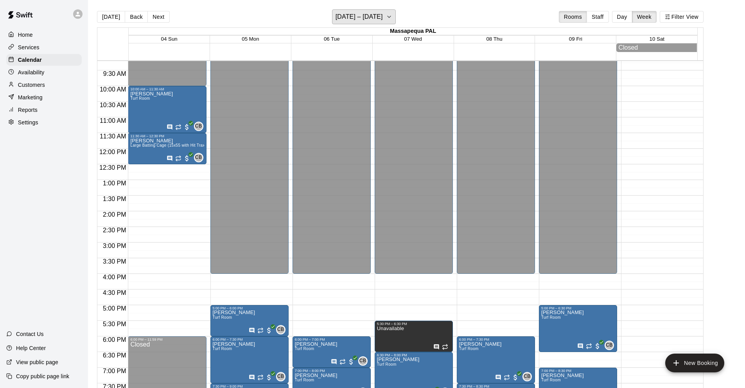
scroll to position [301, 0]
